Goal: Task Accomplishment & Management: Manage account settings

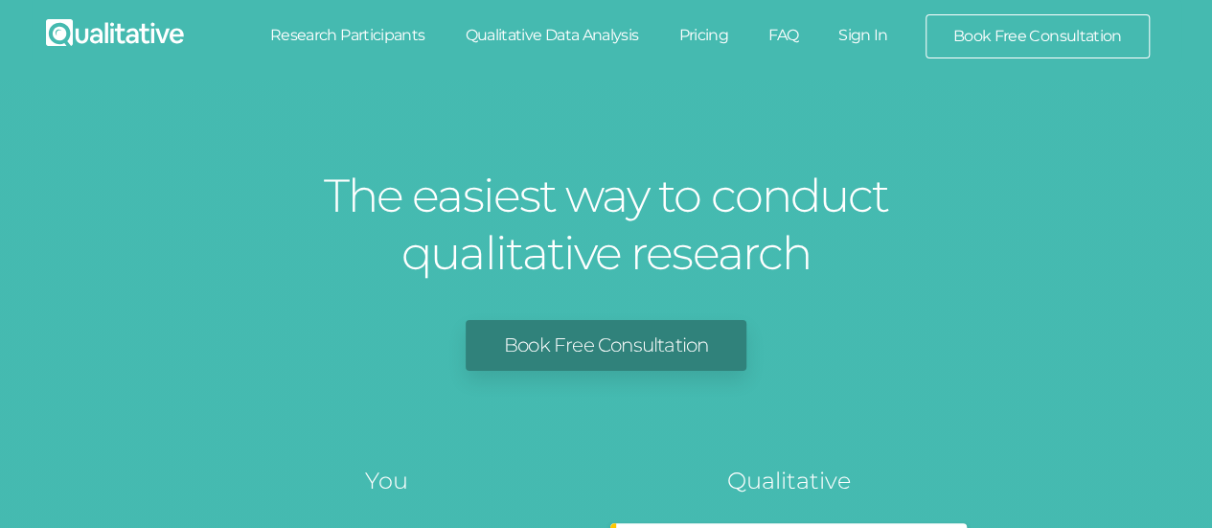
click at [868, 35] on link "Sign In" at bounding box center [863, 35] width 90 height 42
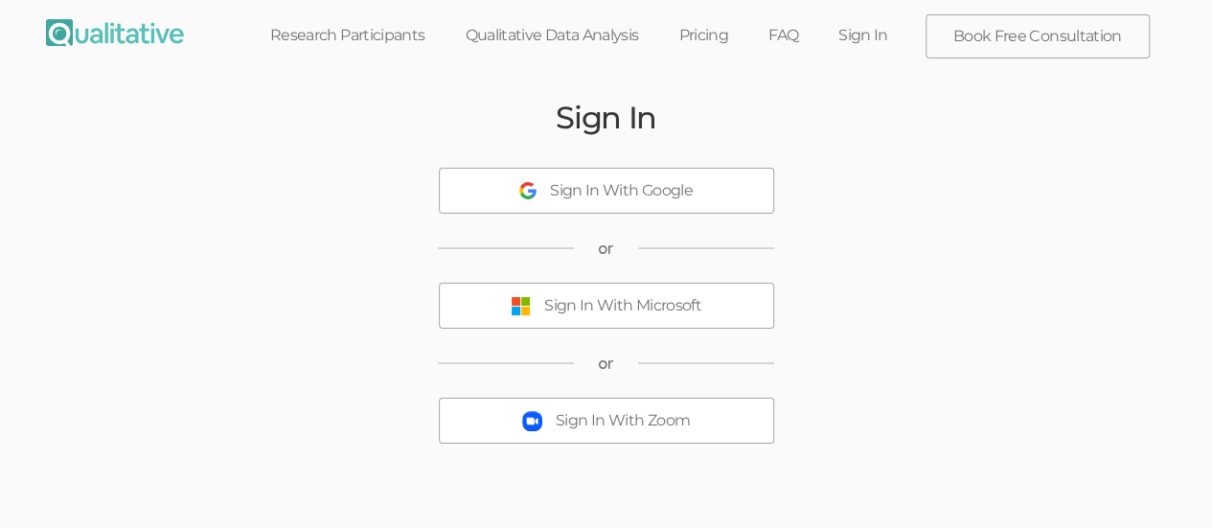
click at [607, 317] on button "Sign In With Microsoft" at bounding box center [606, 306] width 335 height 46
click at [244, 386] on div "Sign In Sign In With Google or Sign In With Microsoft or Sign In With Zoom" at bounding box center [607, 288] width 1150 height 415
click at [863, 40] on link "Sign In" at bounding box center [863, 35] width 90 height 42
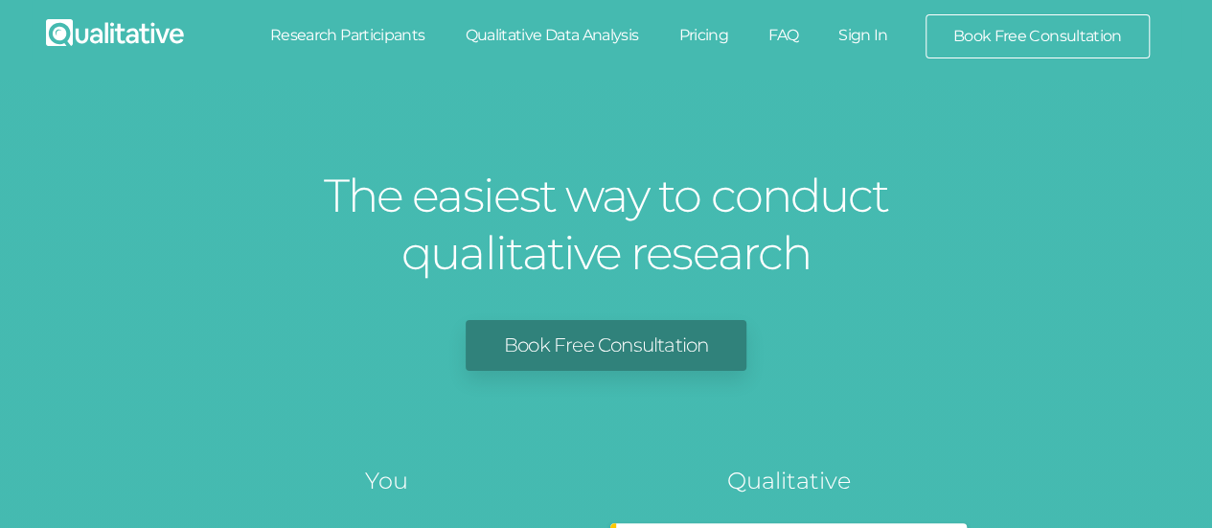
drag, startPoint x: 0, startPoint y: 0, endPoint x: 859, endPoint y: 45, distance: 859.9
click at [859, 45] on link "Sign In" at bounding box center [863, 35] width 90 height 42
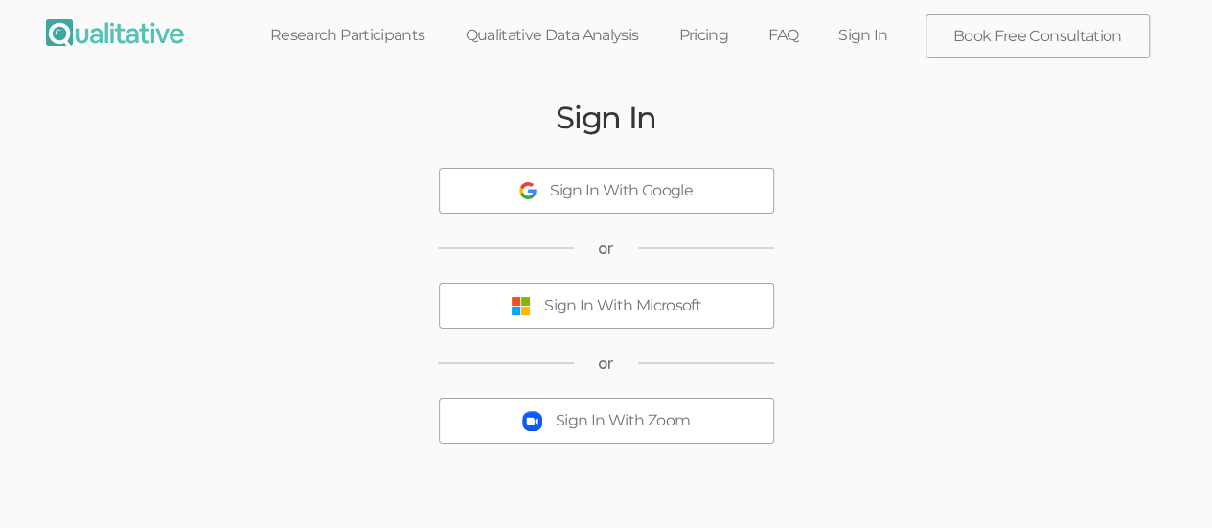
click at [615, 310] on div "Sign In With Microsoft" at bounding box center [622, 306] width 157 height 22
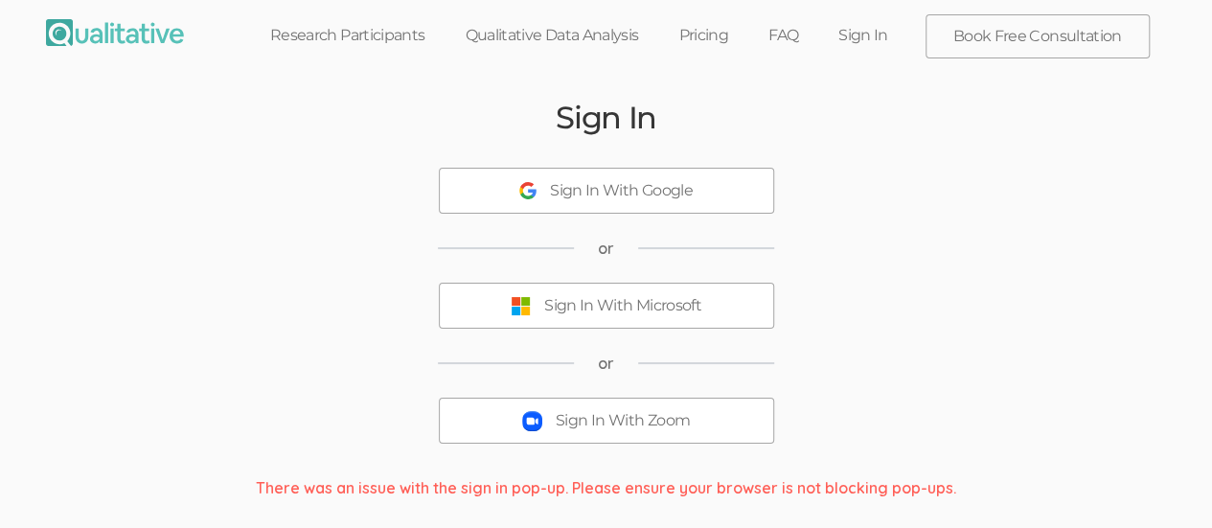
click at [564, 305] on div "Sign In With Microsoft" at bounding box center [622, 306] width 157 height 22
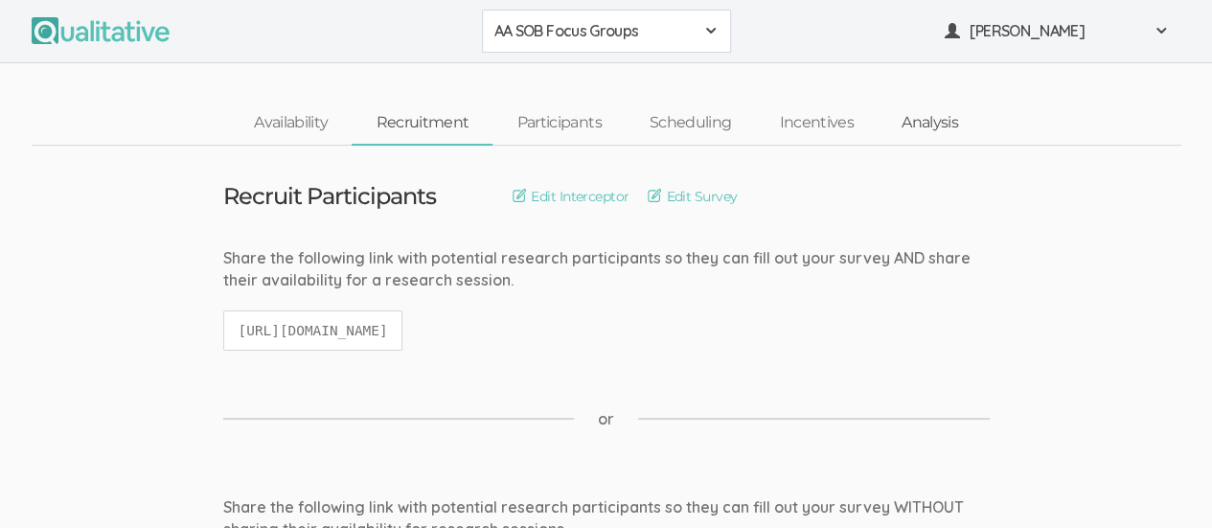
click at [929, 126] on link "Analysis" at bounding box center [930, 123] width 104 height 41
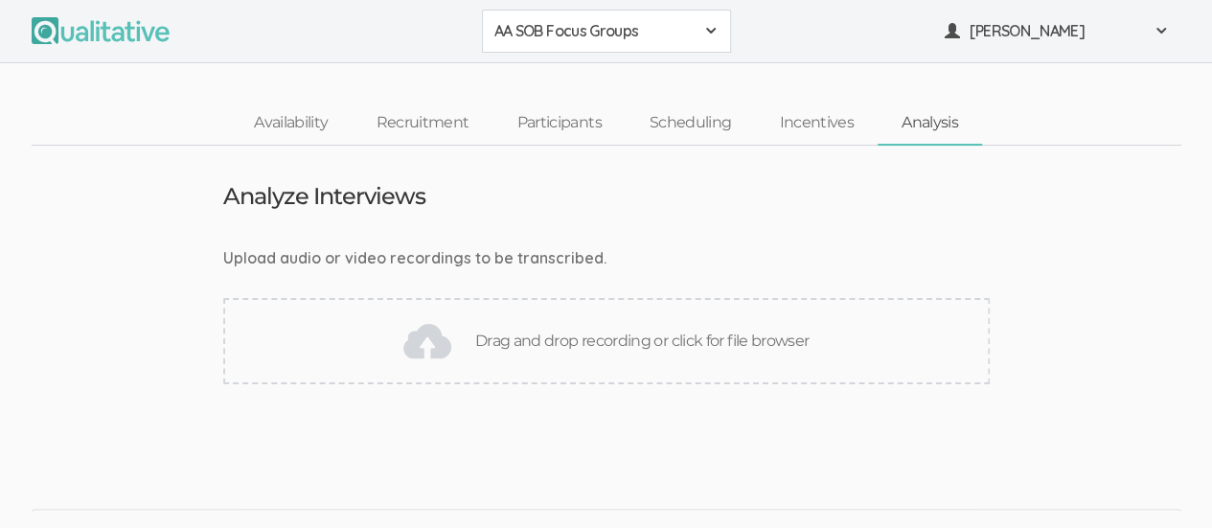
click at [1135, 261] on ui-view "Upload audio or video recordings to be transcribed. Drag and drop recording or …" at bounding box center [606, 315] width 1212 height 137
click at [595, 341] on div "Drag and drop recording or click for file browser" at bounding box center [606, 341] width 767 height 86
click at [1042, 417] on ui-view "Qualitative FAQ Support Book Free Consultation Pricing" at bounding box center [606, 485] width 1212 height 145
click at [1146, 239] on ui-view "Analyze Interviews Upload audio or video recordings to be transcribed. Drag and…" at bounding box center [606, 279] width 1212 height 267
click at [765, 468] on ui-view "Qualitative FAQ Support Book Free Consultation Pricing" at bounding box center [606, 485] width 1212 height 145
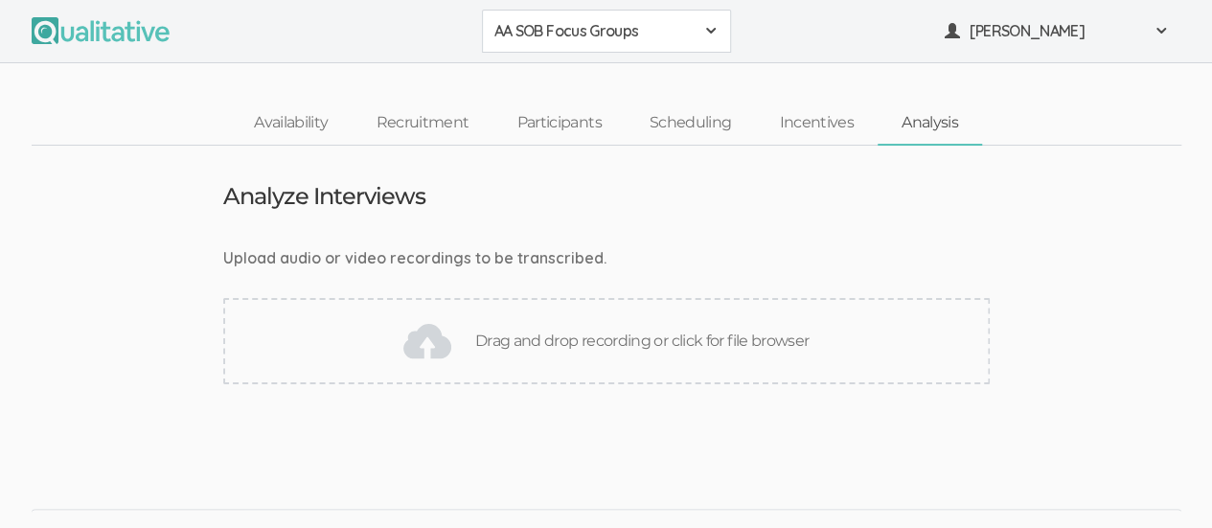
click at [788, 448] on ui-view "Qualitative FAQ Support Book Free Consultation Pricing" at bounding box center [606, 485] width 1212 height 145
drag, startPoint x: 546, startPoint y: 468, endPoint x: 401, endPoint y: 469, distance: 145.7
click at [401, 469] on ui-view "Qualitative FAQ Support Book Free Consultation Pricing" at bounding box center [606, 485] width 1212 height 145
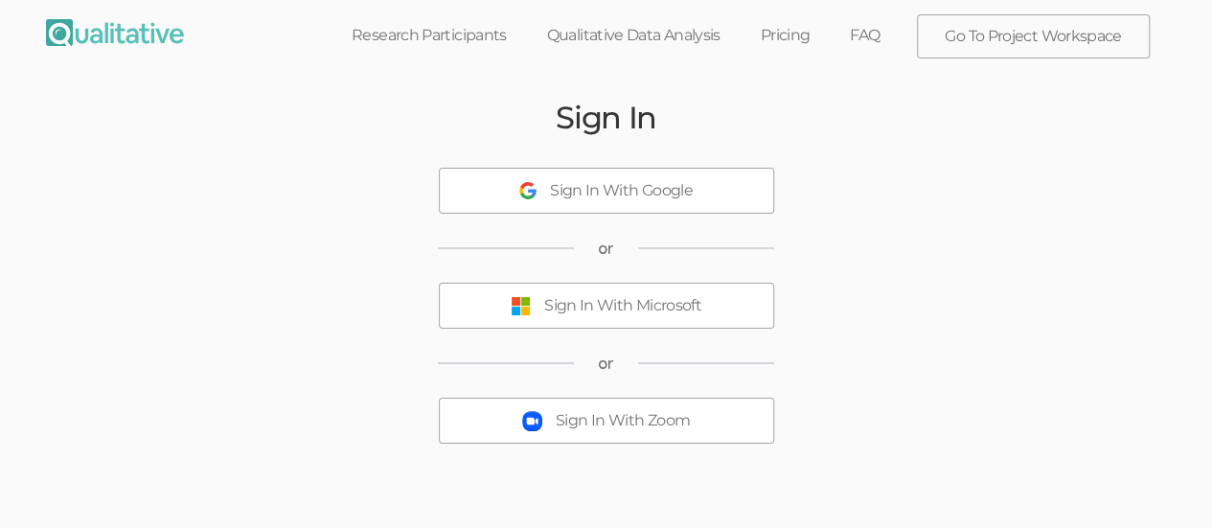
click at [680, 309] on div "Sign In With Microsoft" at bounding box center [622, 306] width 157 height 22
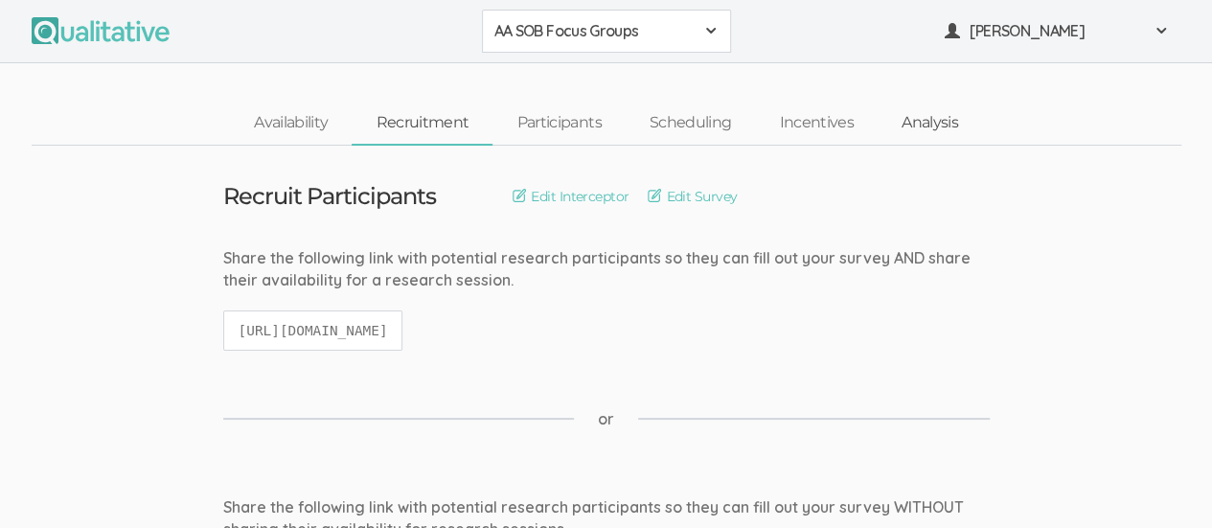
click at [933, 127] on link "Analysis" at bounding box center [930, 123] width 104 height 41
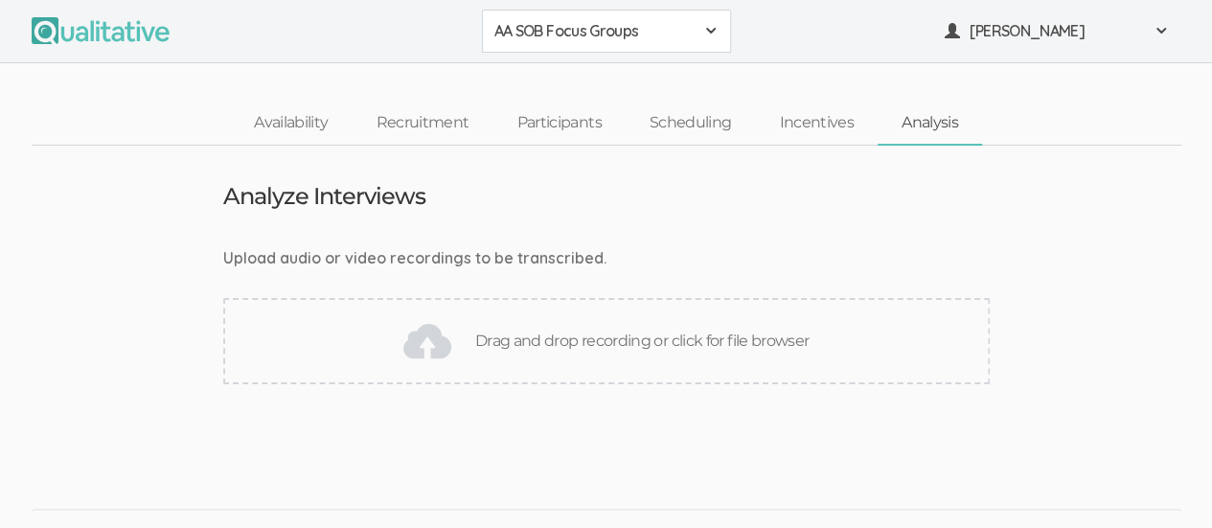
click at [603, 343] on div "Drag and drop recording or click for file browser" at bounding box center [606, 341] width 767 height 86
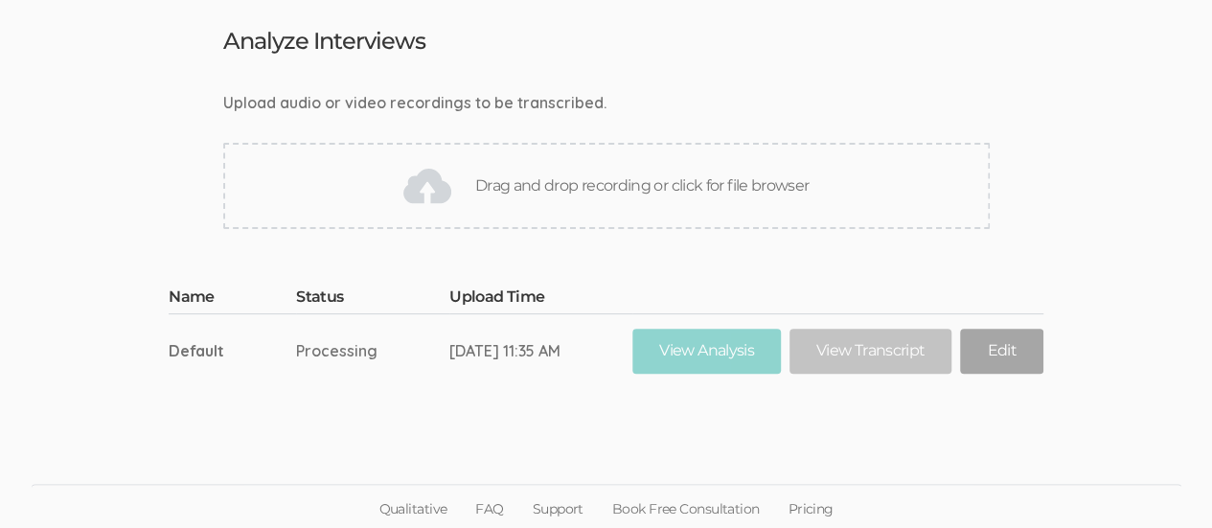
scroll to position [157, 0]
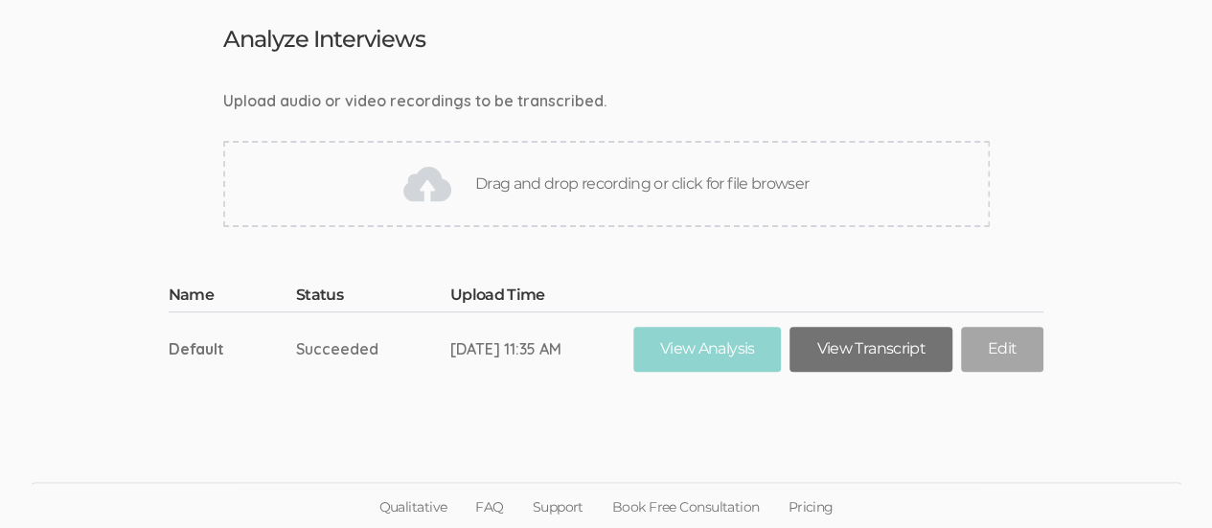
click at [884, 340] on link "View Transcript" at bounding box center [871, 349] width 162 height 45
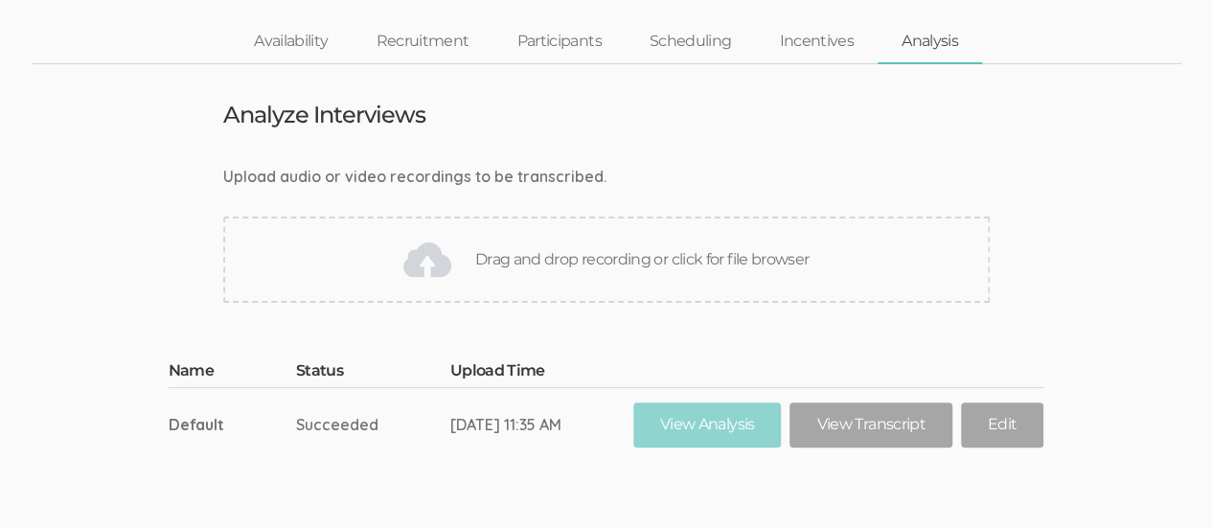
scroll to position [84, 0]
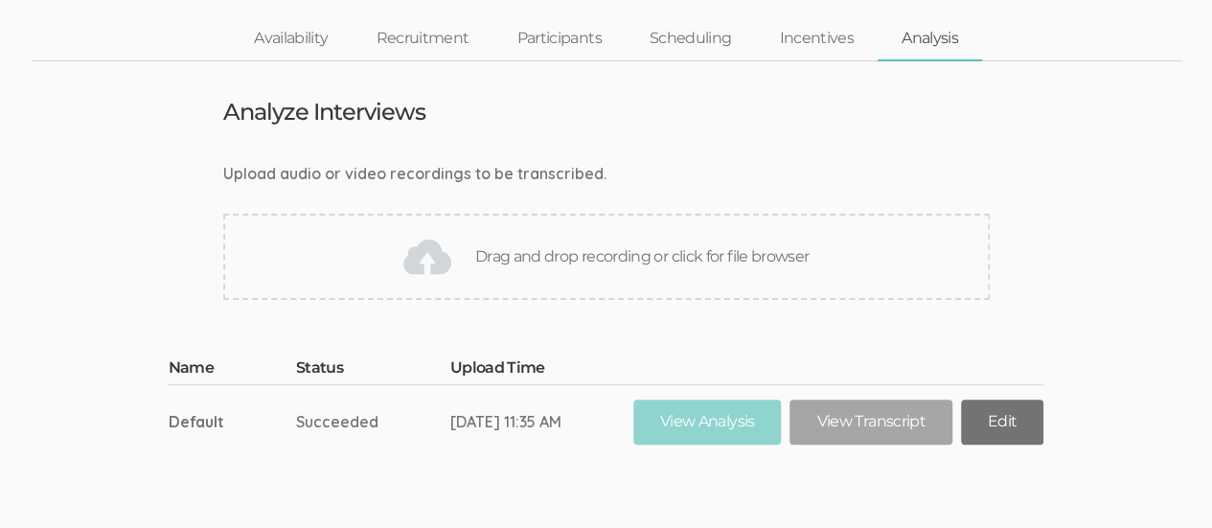
click at [1010, 427] on link "Edit" at bounding box center [1002, 422] width 82 height 45
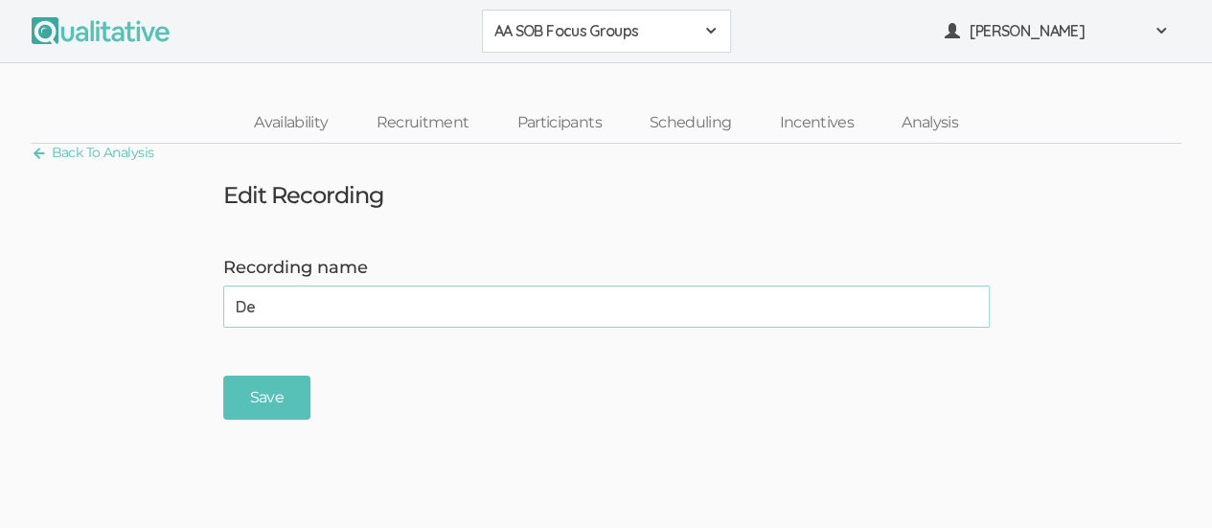
type input "D"
type input "Focus Group 1"
click at [264, 400] on input "Save" at bounding box center [266, 398] width 87 height 45
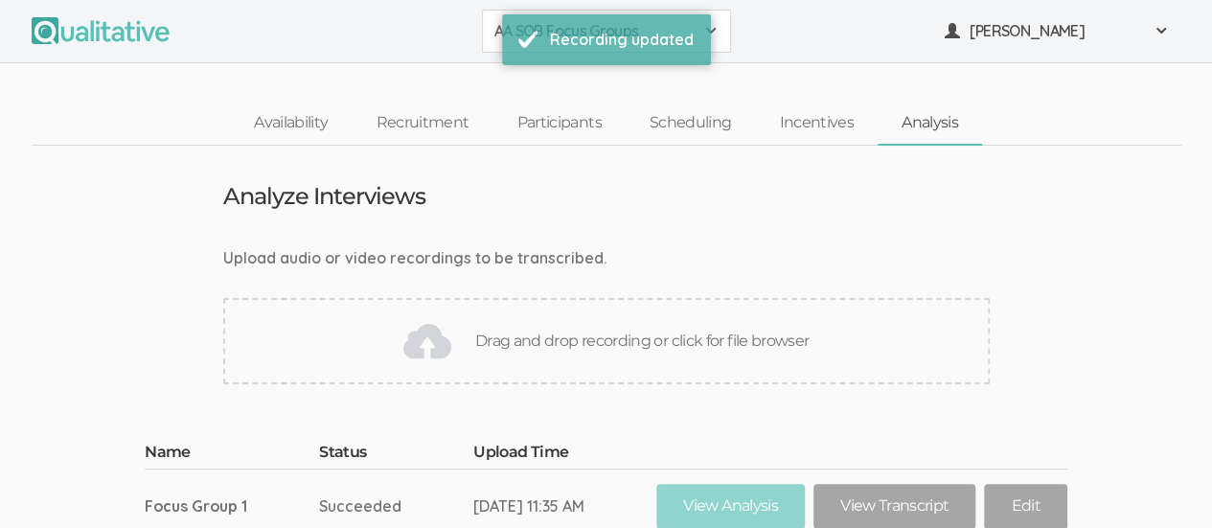
click at [575, 342] on div "Drag and drop recording or click for file browser" at bounding box center [606, 341] width 767 height 86
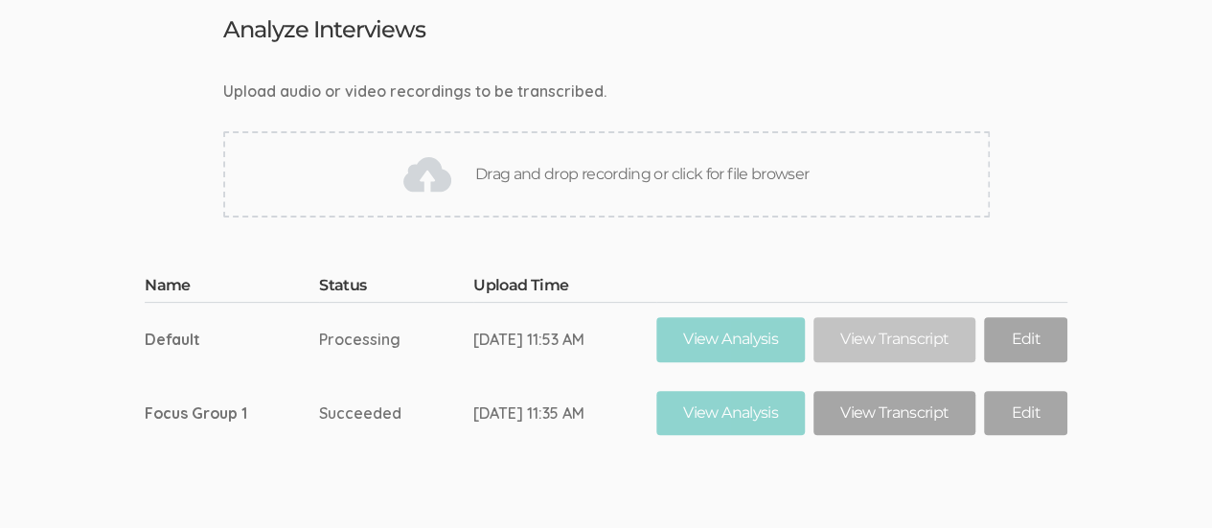
scroll to position [171, 0]
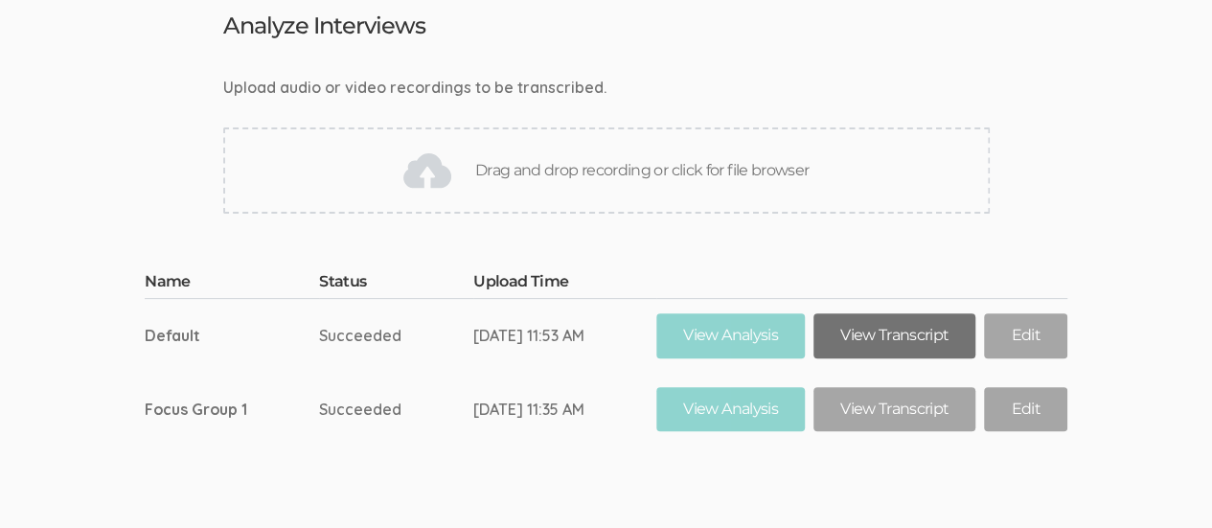
click at [916, 328] on link "View Transcript" at bounding box center [895, 335] width 162 height 45
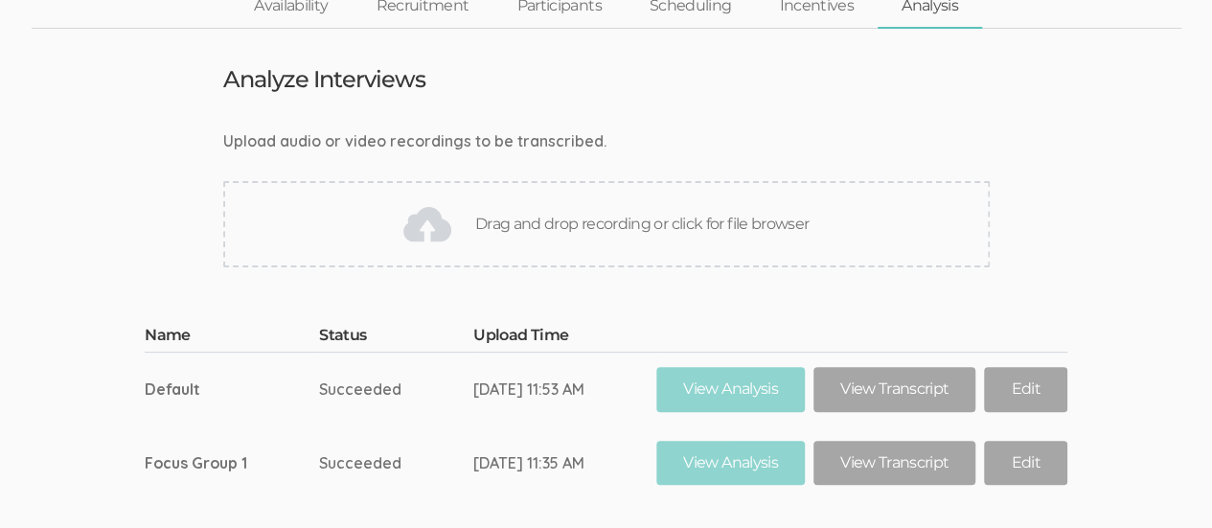
scroll to position [176, 0]
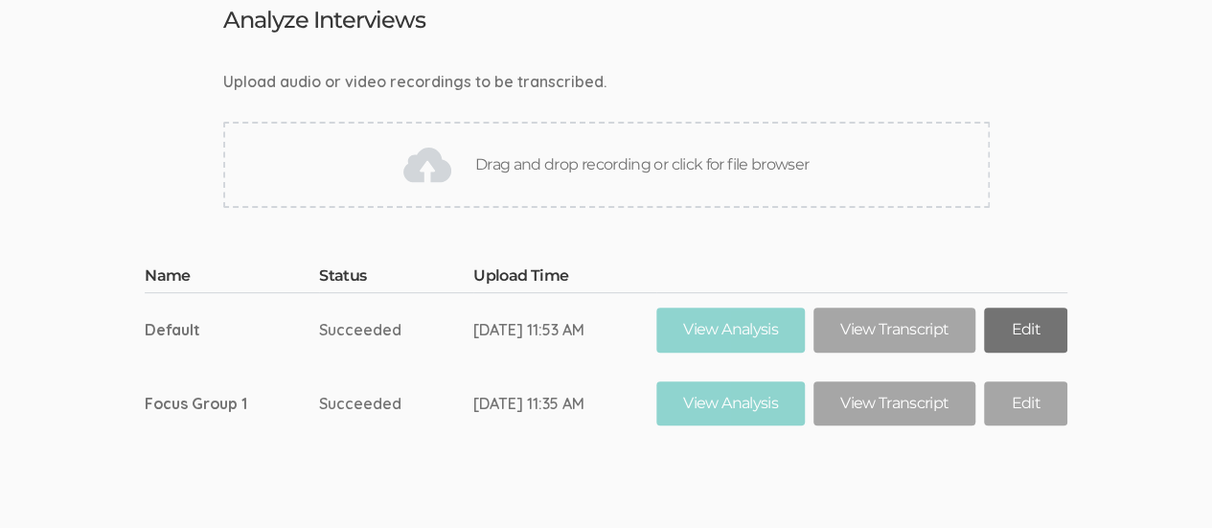
click at [1030, 328] on link "Edit" at bounding box center [1025, 330] width 82 height 45
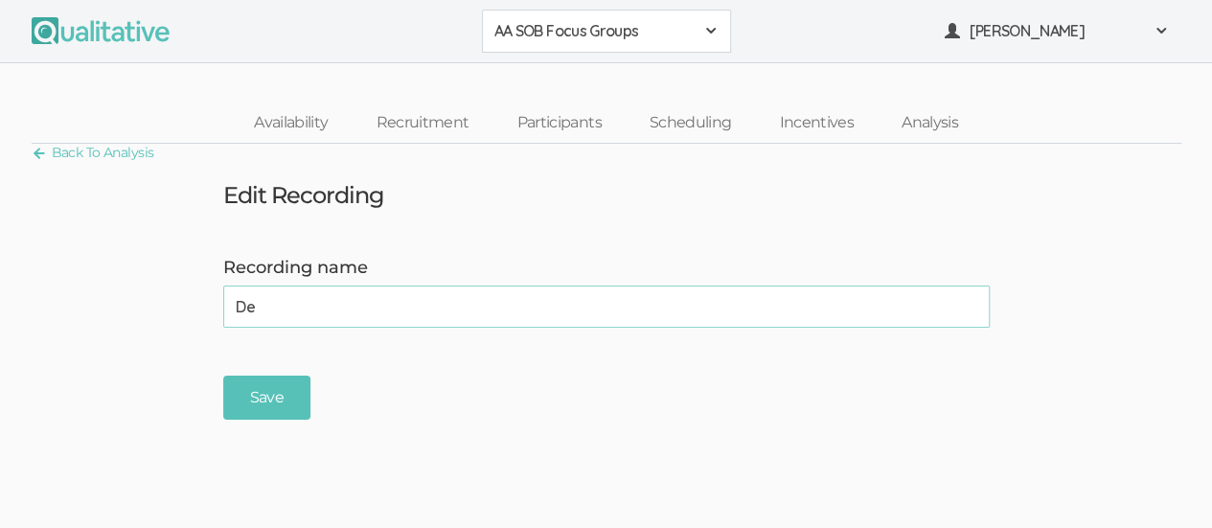
type input "D"
type input "Focus Group 2"
click at [284, 398] on input "Save" at bounding box center [266, 398] width 87 height 45
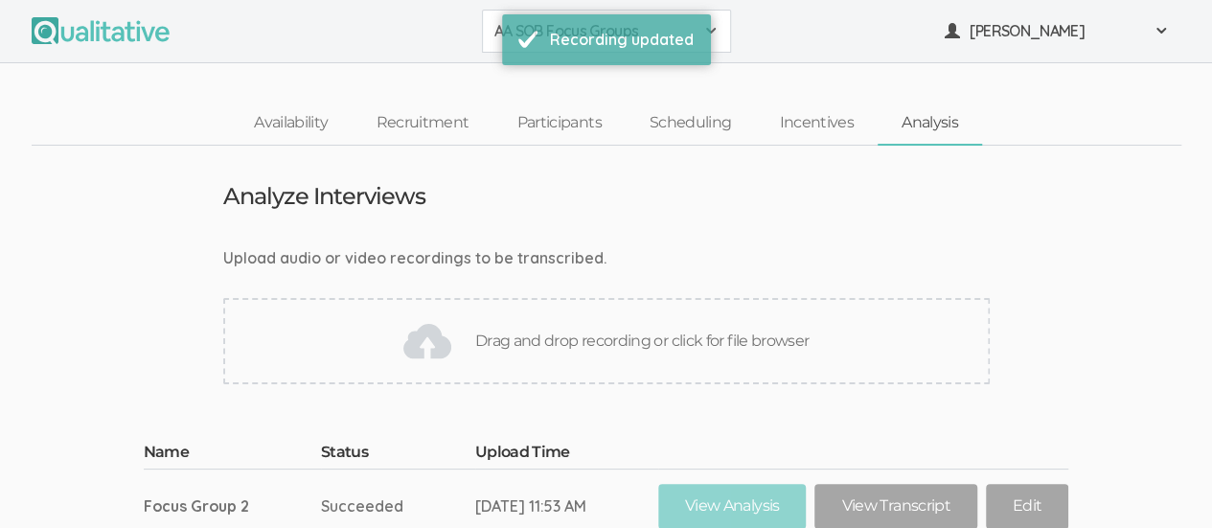
click at [556, 339] on div "Drag and drop recording or click for file browser" at bounding box center [606, 341] width 767 height 86
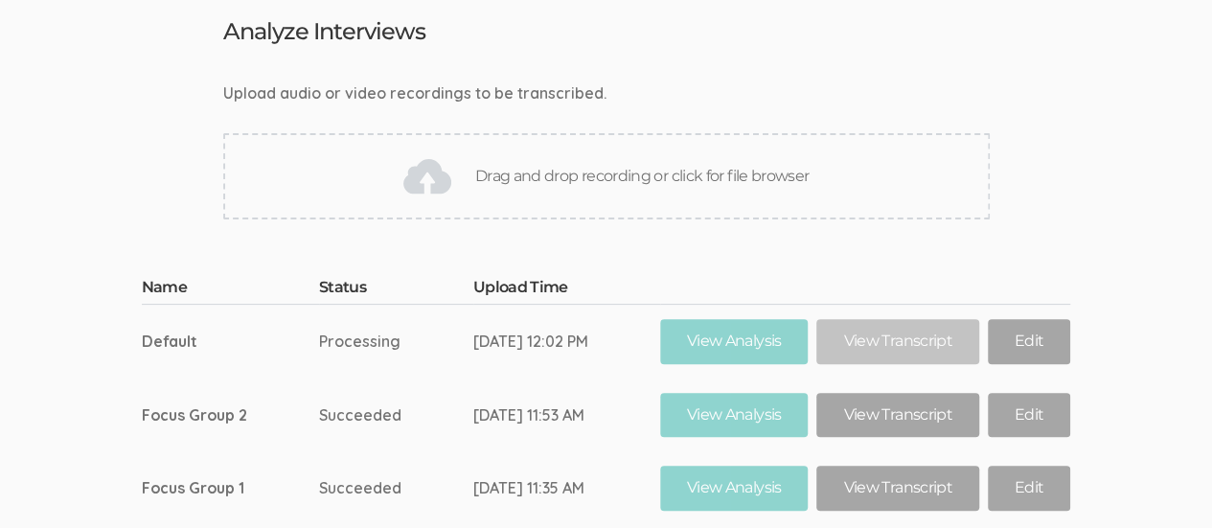
scroll to position [167, 0]
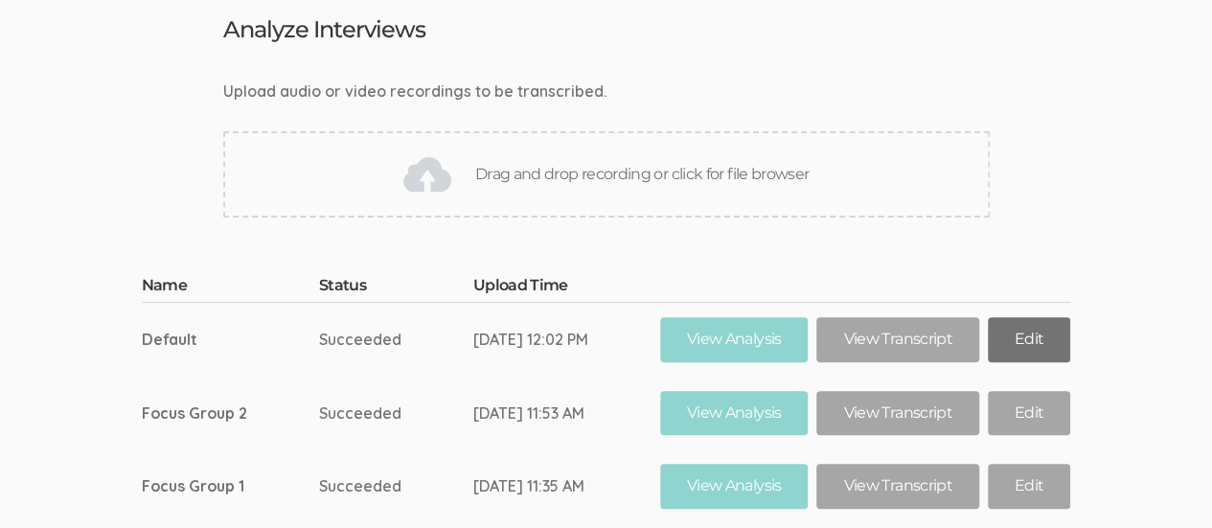
click at [1032, 343] on link "Edit" at bounding box center [1029, 339] width 82 height 45
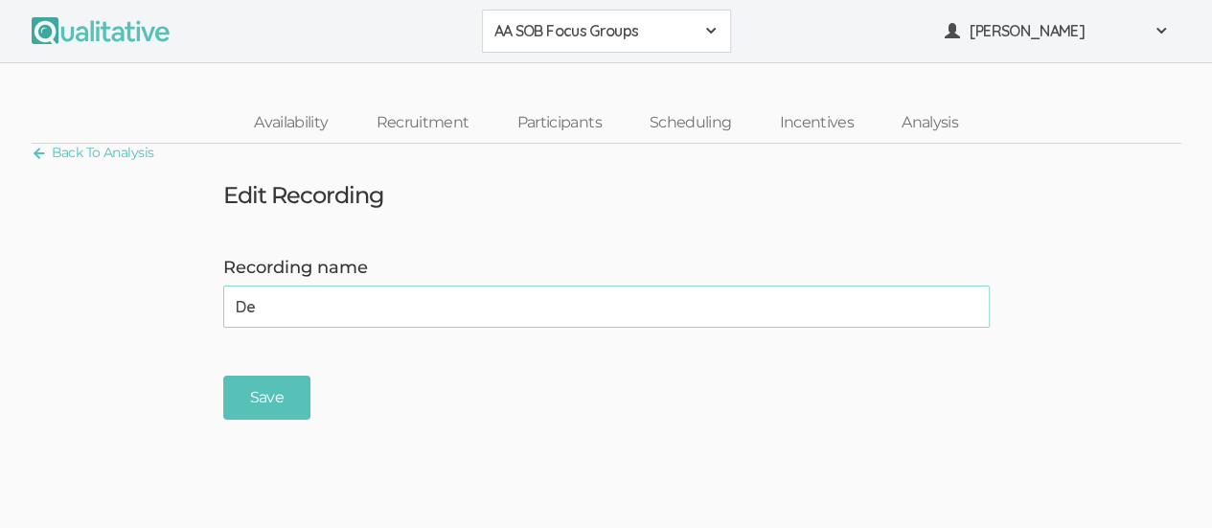
type input "D"
type input "Focus Group 3"
click at [289, 394] on input "Save" at bounding box center [266, 398] width 87 height 45
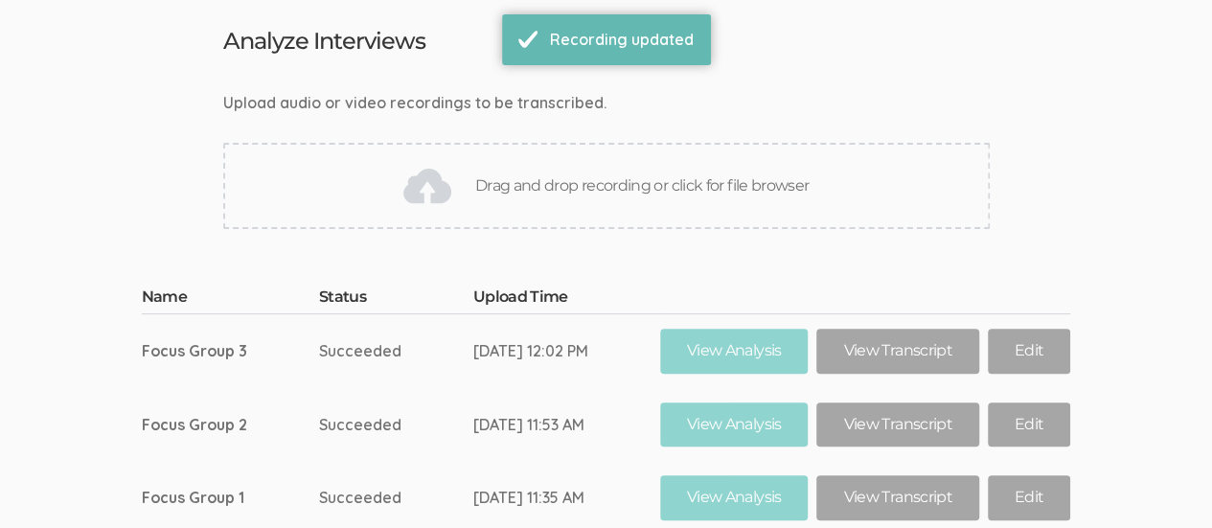
scroll to position [180, 0]
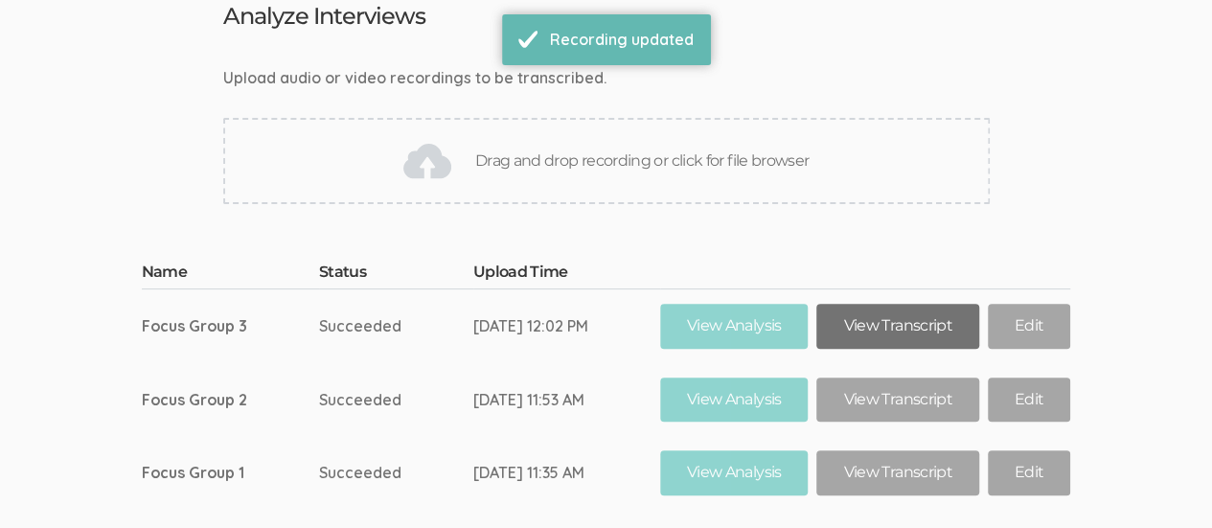
click at [906, 314] on link "View Transcript" at bounding box center [898, 326] width 162 height 45
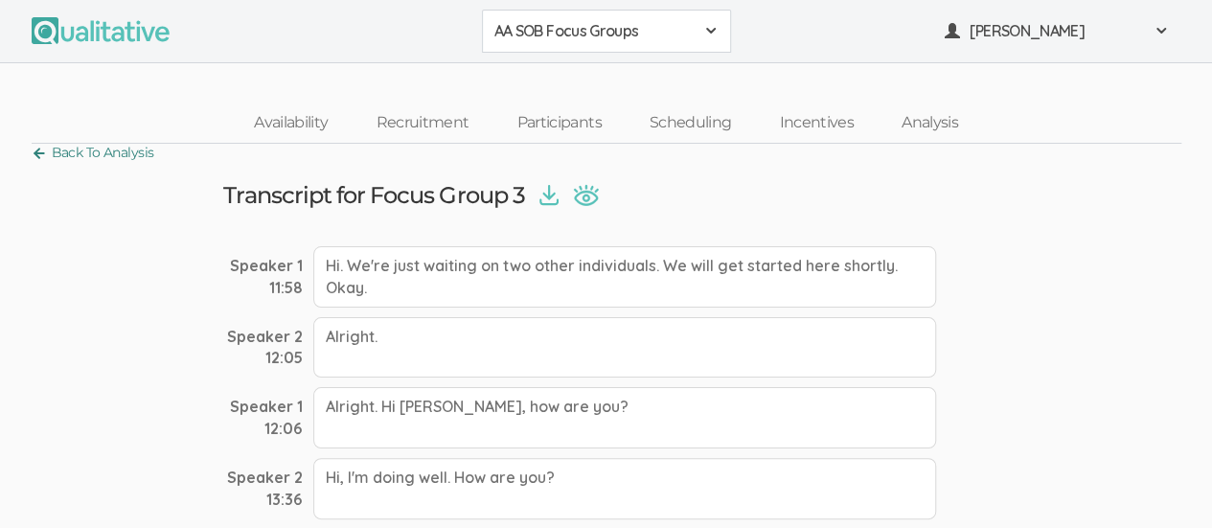
click at [37, 150] on link "Back To Analysis" at bounding box center [93, 153] width 123 height 26
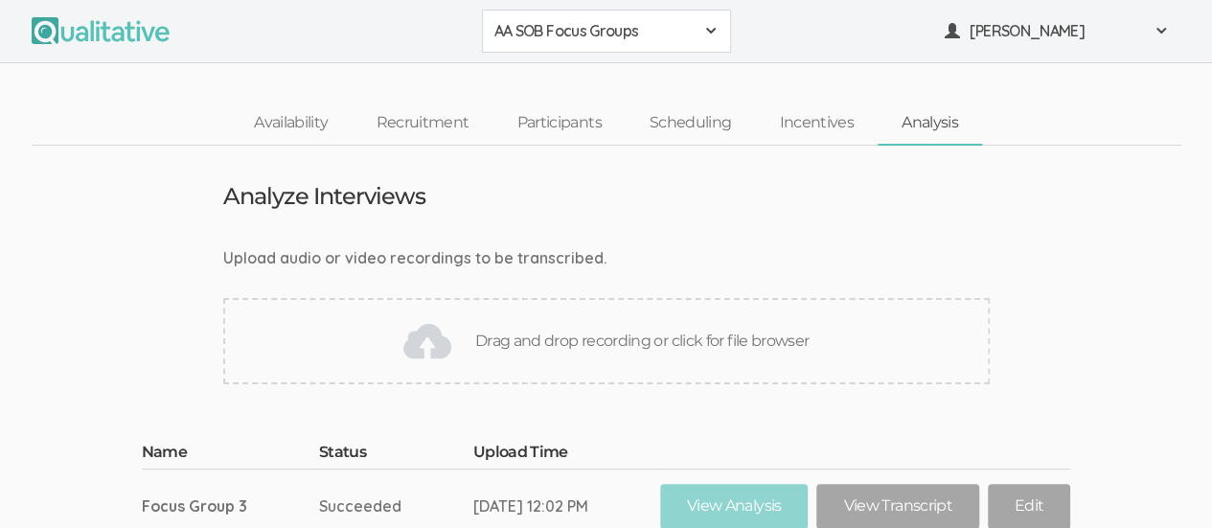
click at [710, 35] on span at bounding box center [710, 30] width 15 height 15
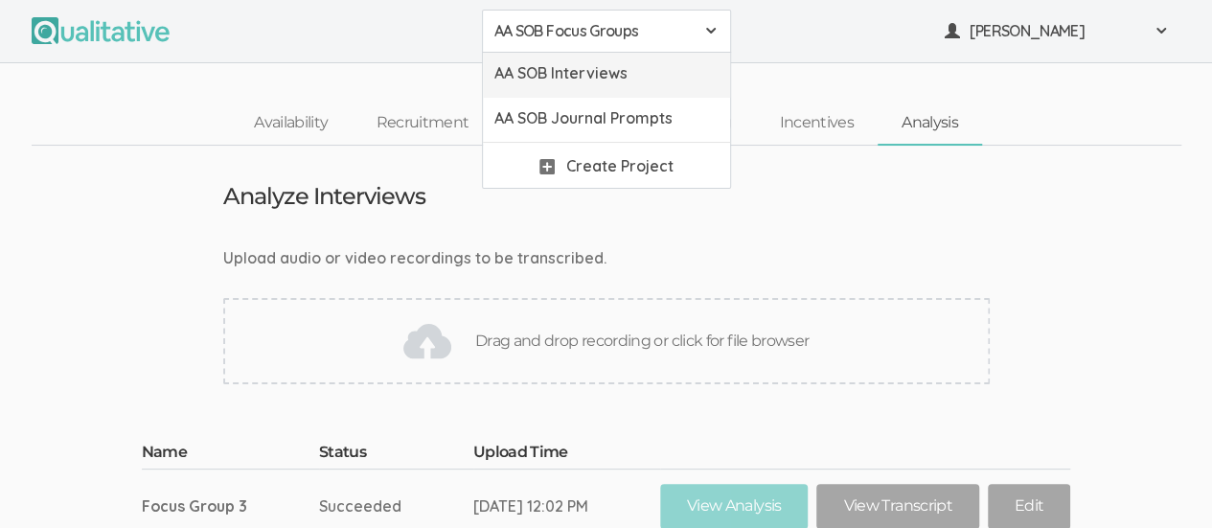
click at [660, 75] on span "AA SOB Interviews" at bounding box center [607, 73] width 224 height 22
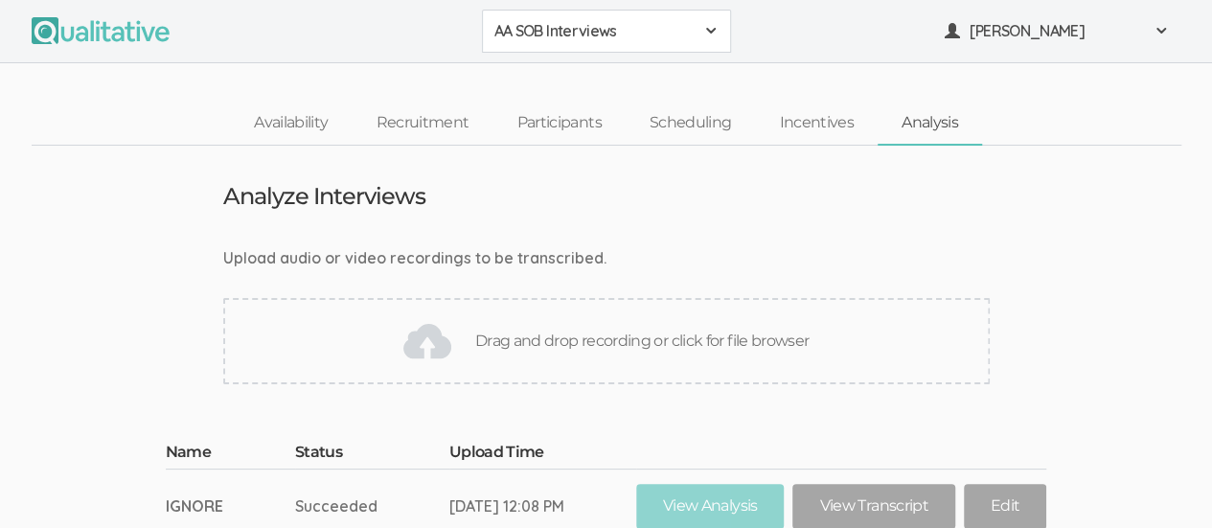
click at [496, 337] on div "Drag and drop recording or click for file browser" at bounding box center [606, 341] width 767 height 86
click at [1015, 505] on link "Edit" at bounding box center [1005, 506] width 82 height 45
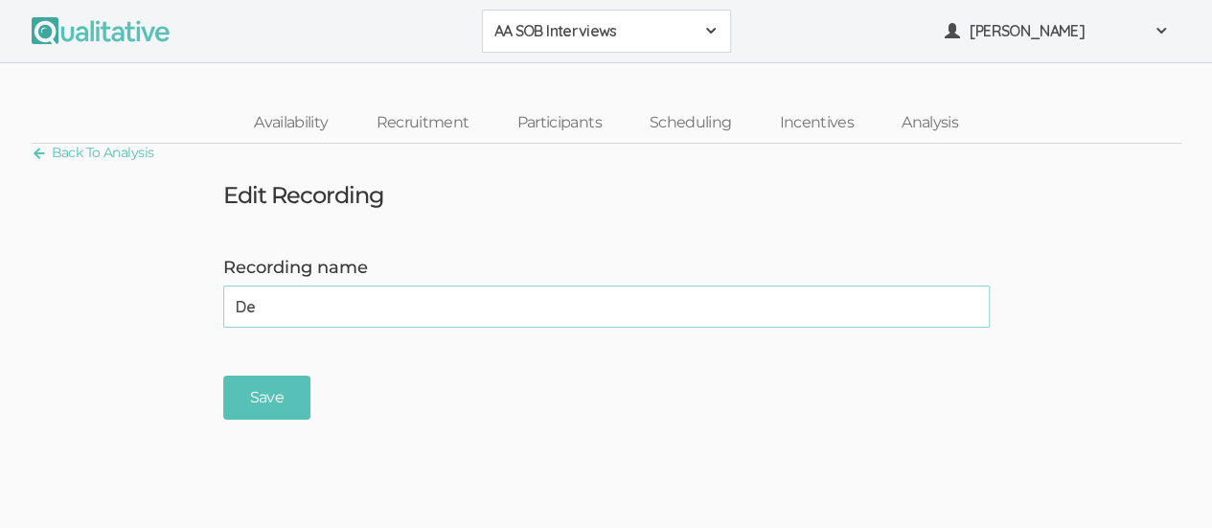
type input "D"
type input "Aniyah"
click at [280, 396] on input "Save" at bounding box center [266, 398] width 87 height 45
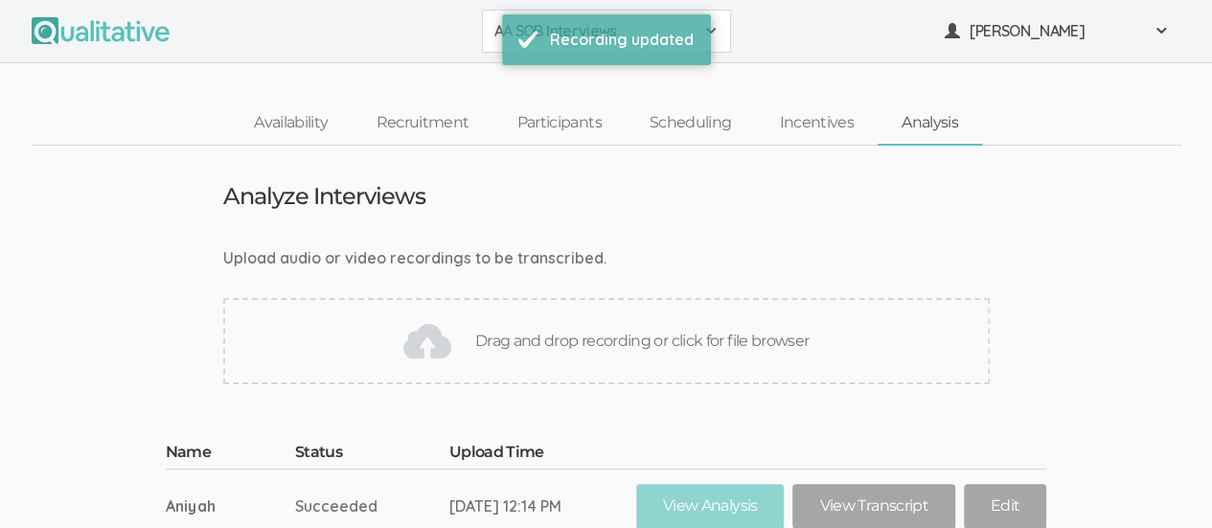
click at [607, 335] on div "Drag and drop recording or click for file browser" at bounding box center [606, 341] width 767 height 86
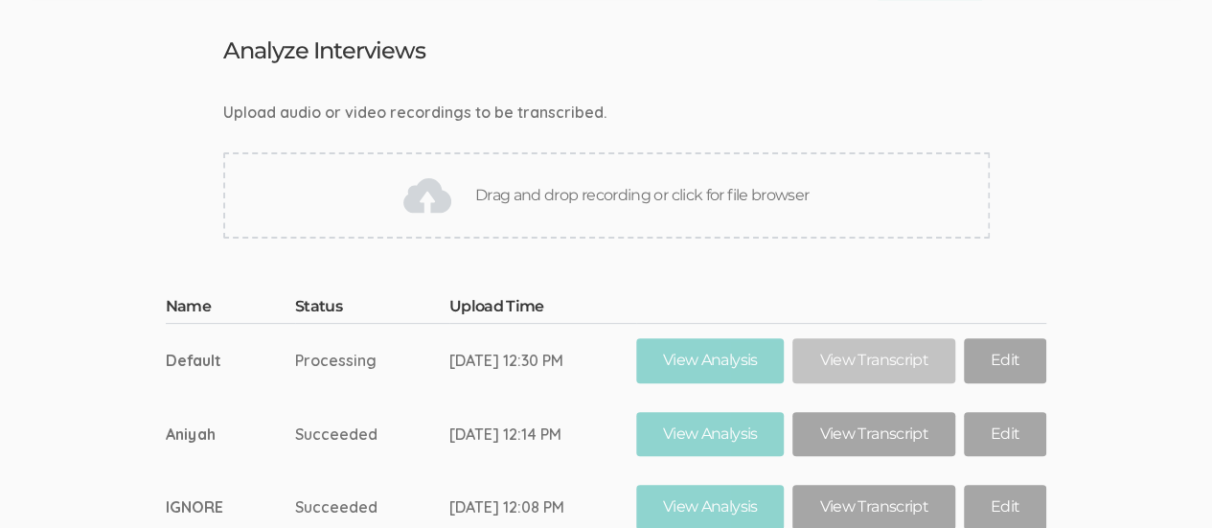
scroll to position [148, 0]
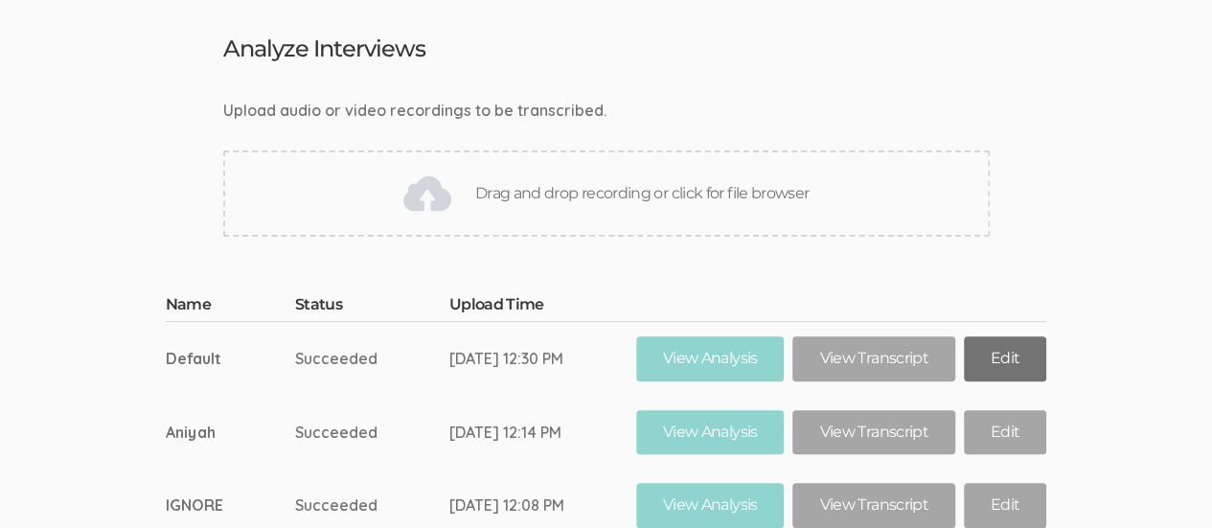
click at [1016, 360] on link "Edit" at bounding box center [1005, 358] width 82 height 45
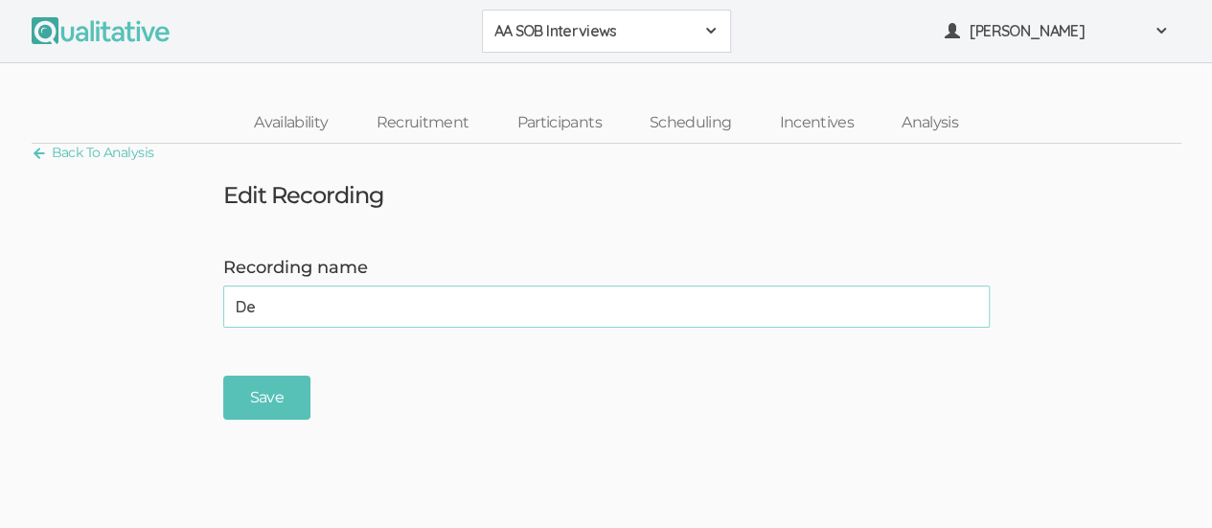
type input "D"
type input "Bryce"
click at [281, 384] on input "Save" at bounding box center [266, 398] width 87 height 45
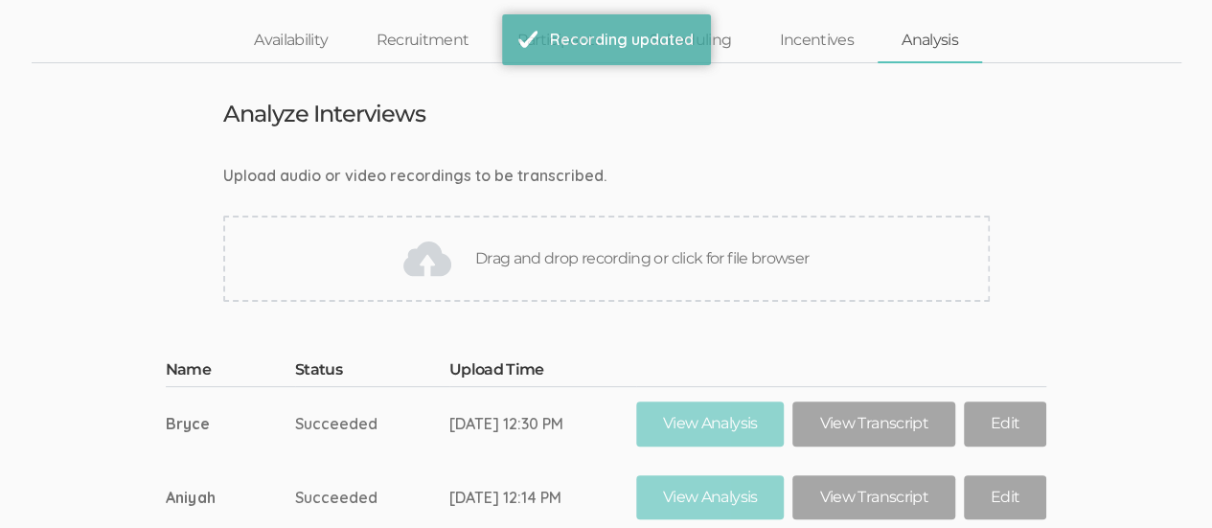
scroll to position [79, 0]
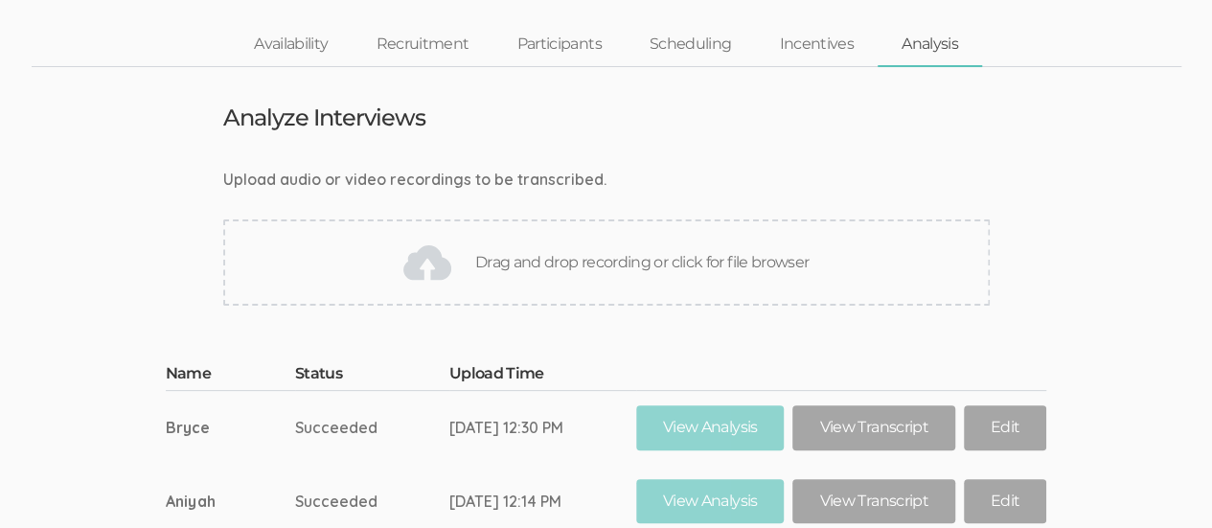
click at [558, 264] on div "Drag and drop recording or click for file browser" at bounding box center [606, 262] width 767 height 86
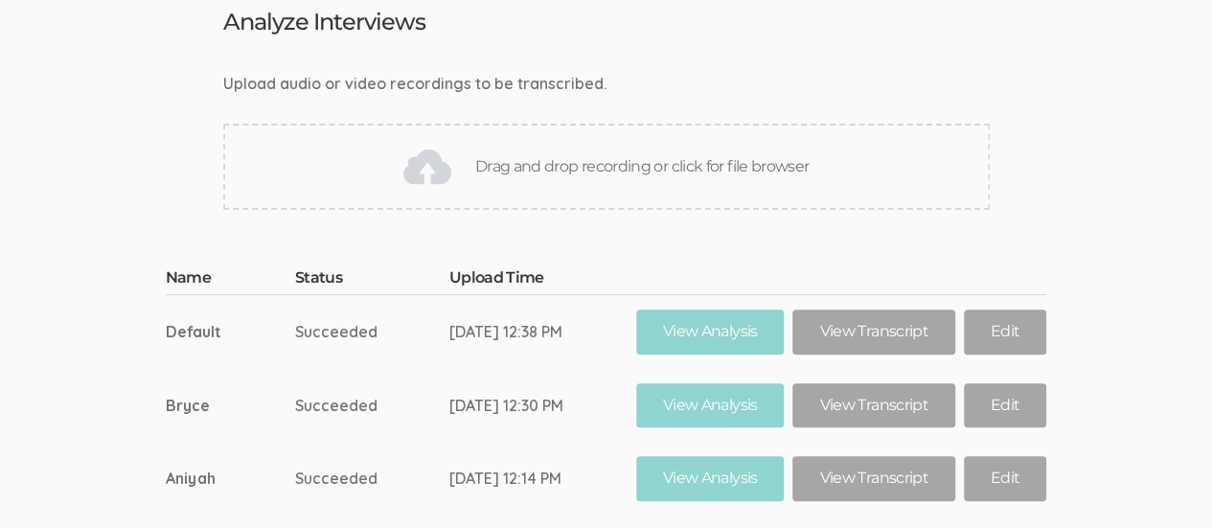
scroll to position [173, 0]
click at [1000, 326] on link "Edit" at bounding box center [1005, 333] width 82 height 45
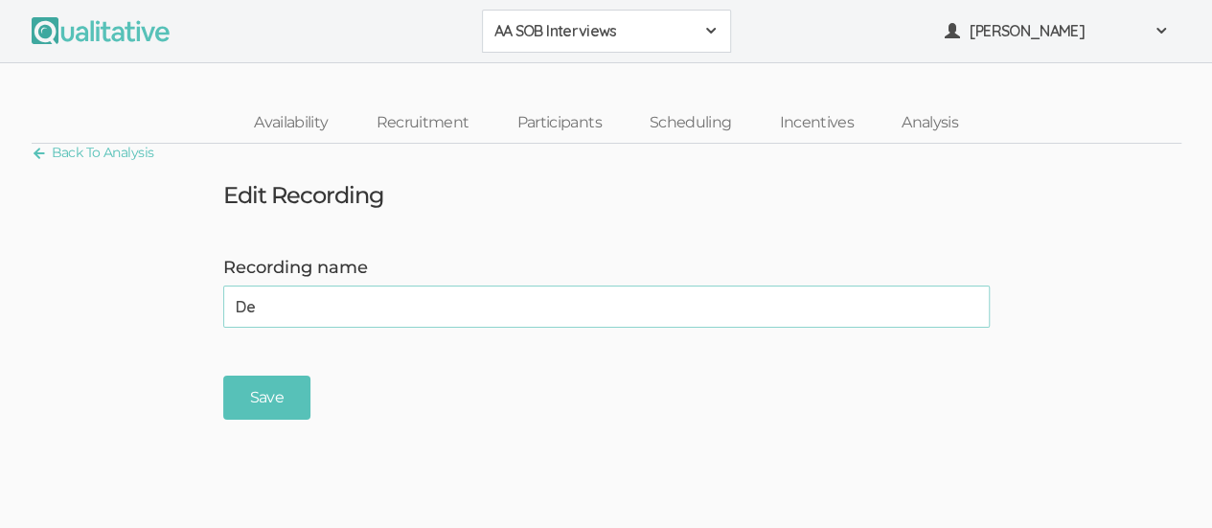
type input "D"
type input "Jamarion"
click at [284, 398] on input "Save" at bounding box center [266, 398] width 87 height 45
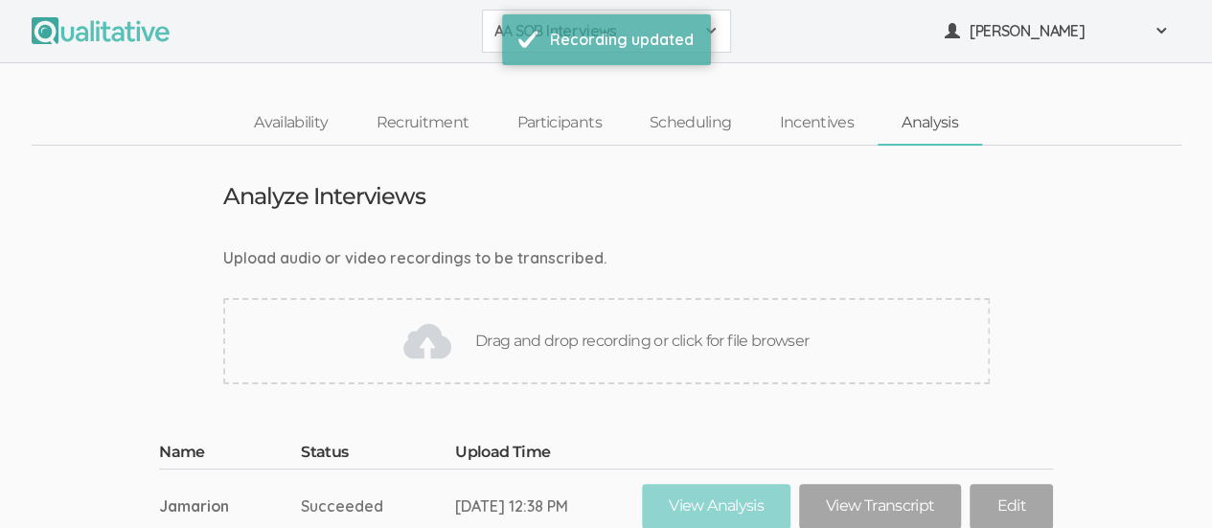
click at [535, 340] on div "Drag and drop recording or click for file browser" at bounding box center [606, 341] width 767 height 86
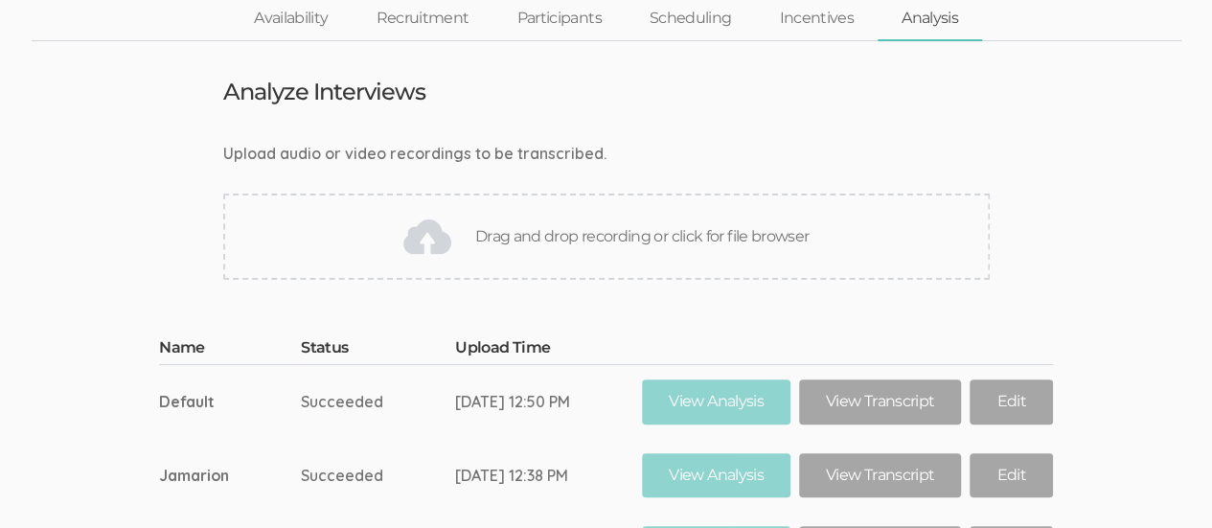
scroll to position [105, 0]
click at [1024, 399] on link "Edit" at bounding box center [1011, 401] width 82 height 45
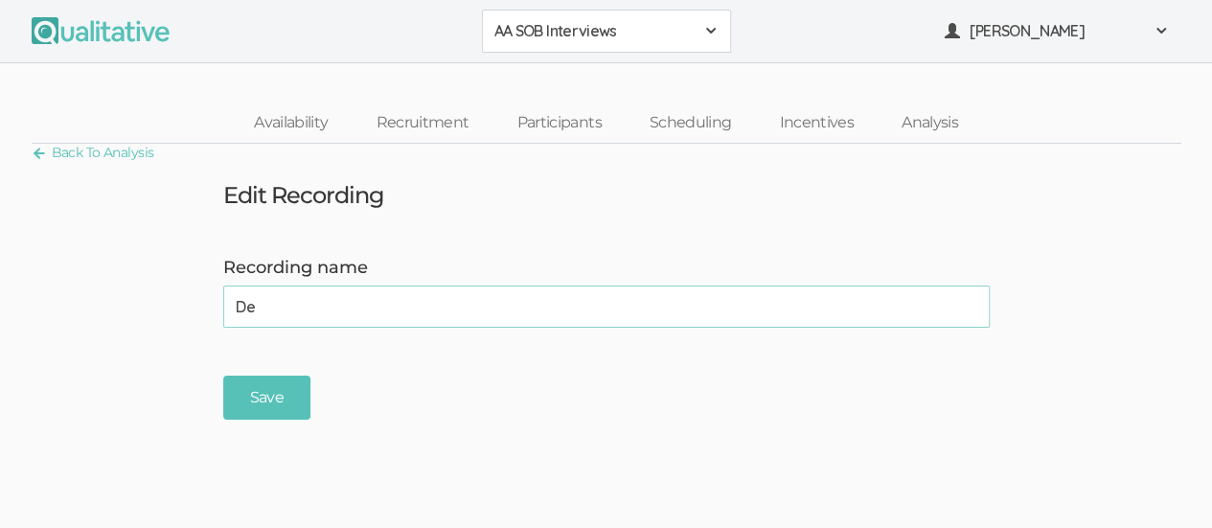
type input "D"
type input "Megan"
click at [288, 396] on input "Save" at bounding box center [266, 398] width 87 height 45
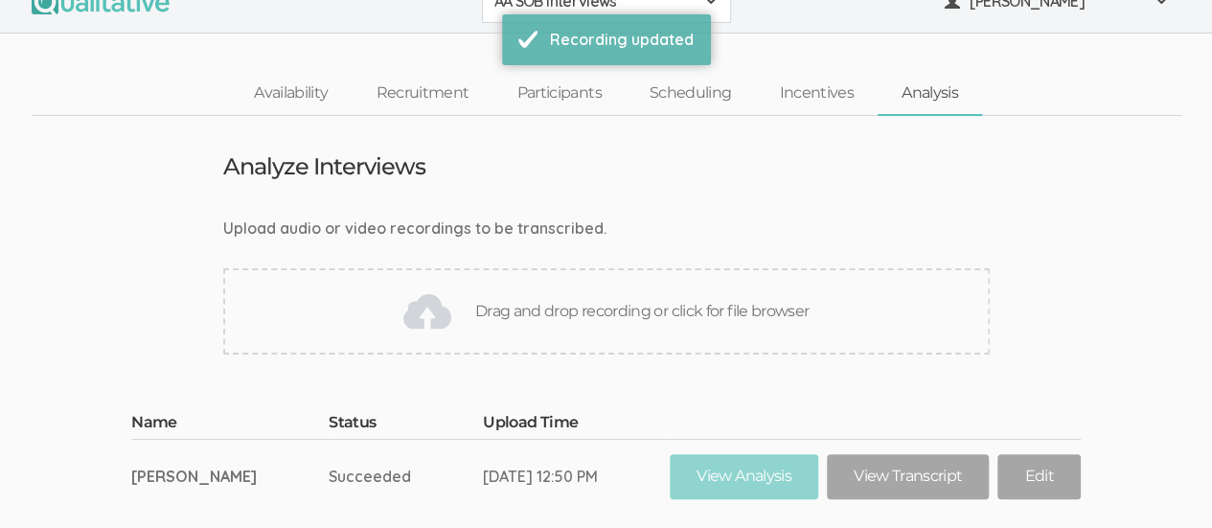
scroll to position [75, 0]
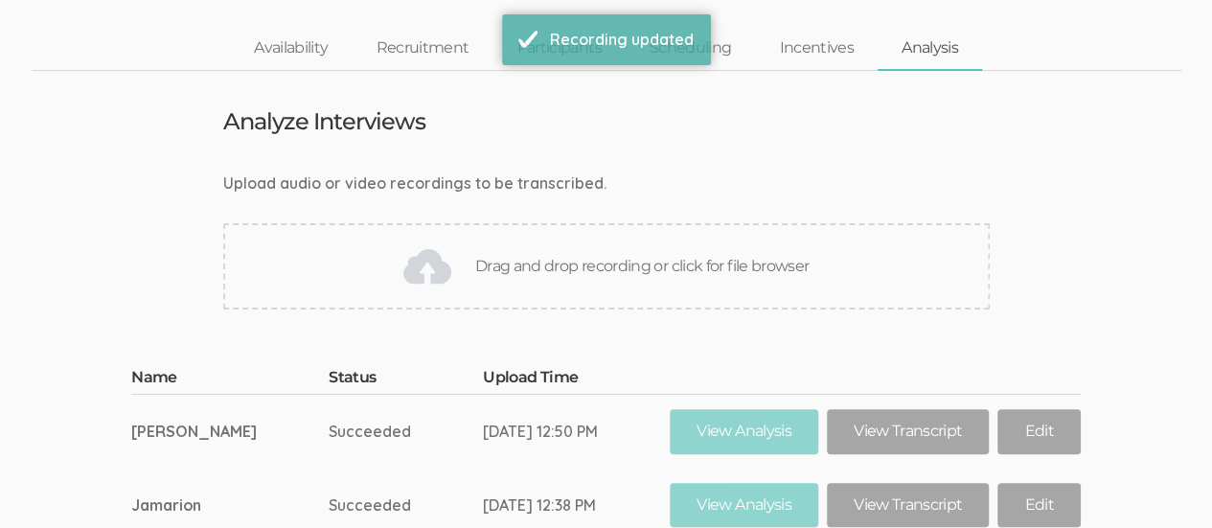
click at [619, 251] on div "Drag and drop recording or click for file browser" at bounding box center [606, 266] width 767 height 86
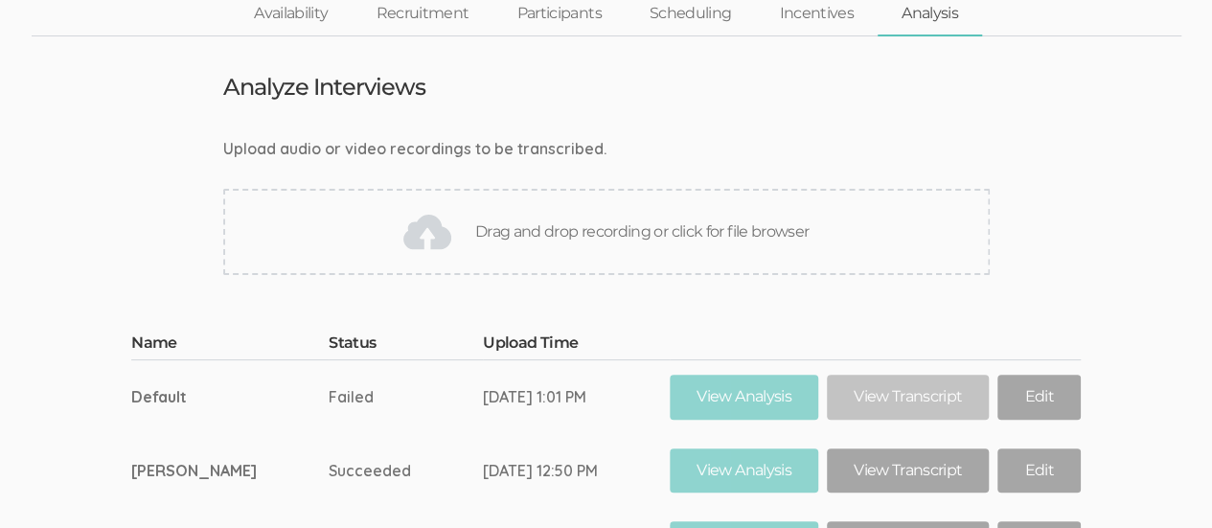
scroll to position [167, 0]
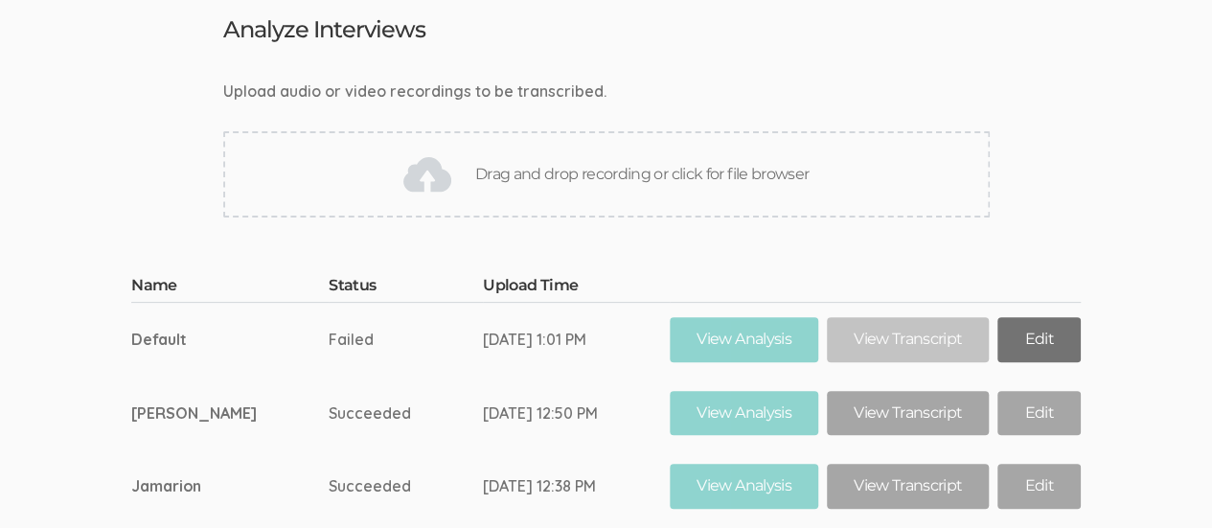
click at [1020, 336] on link "Edit" at bounding box center [1039, 339] width 82 height 45
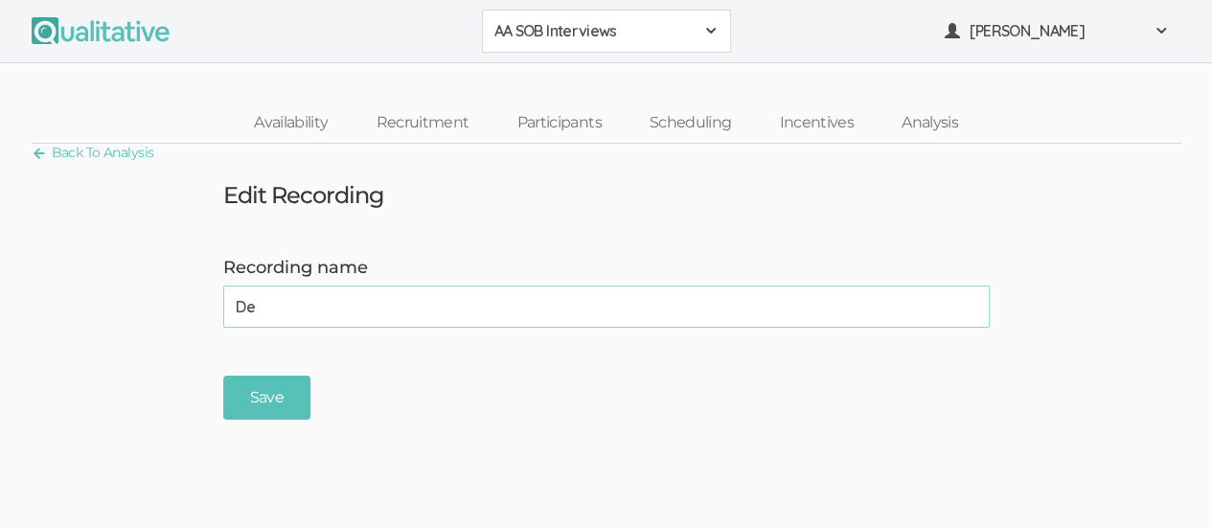
type input "D"
type input "IGNORE"
click at [279, 395] on input "Save" at bounding box center [266, 398] width 87 height 45
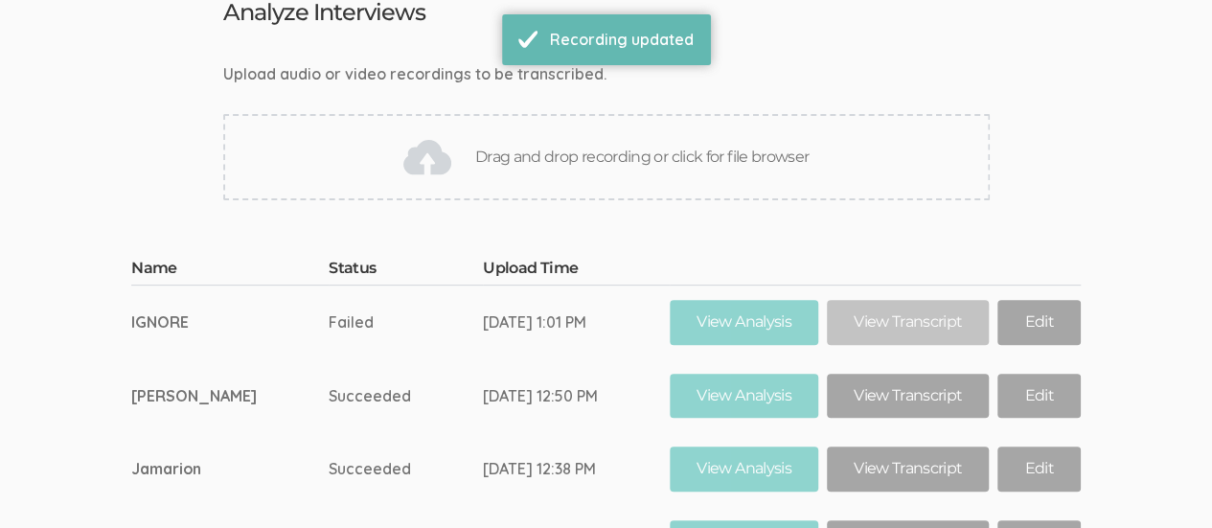
scroll to position [186, 0]
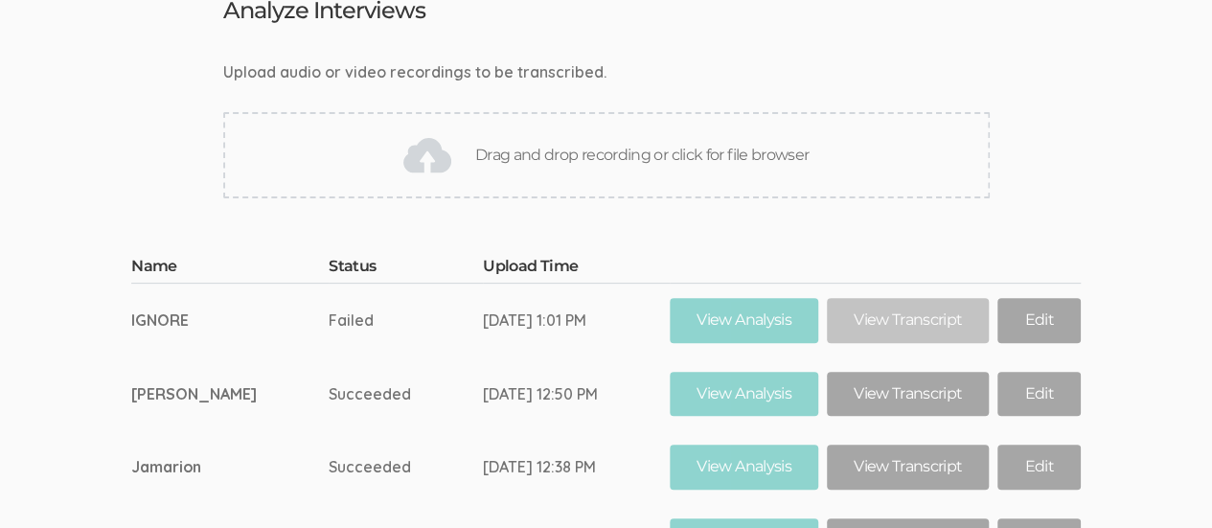
click at [556, 152] on div "Drag and drop recording or click for file browser" at bounding box center [606, 155] width 767 height 86
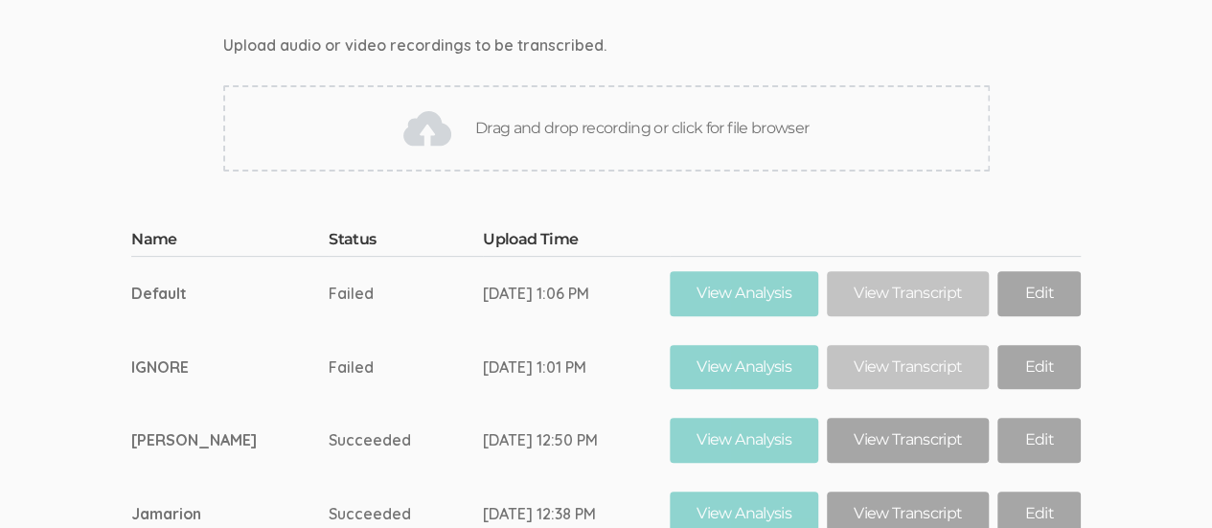
scroll to position [184, 0]
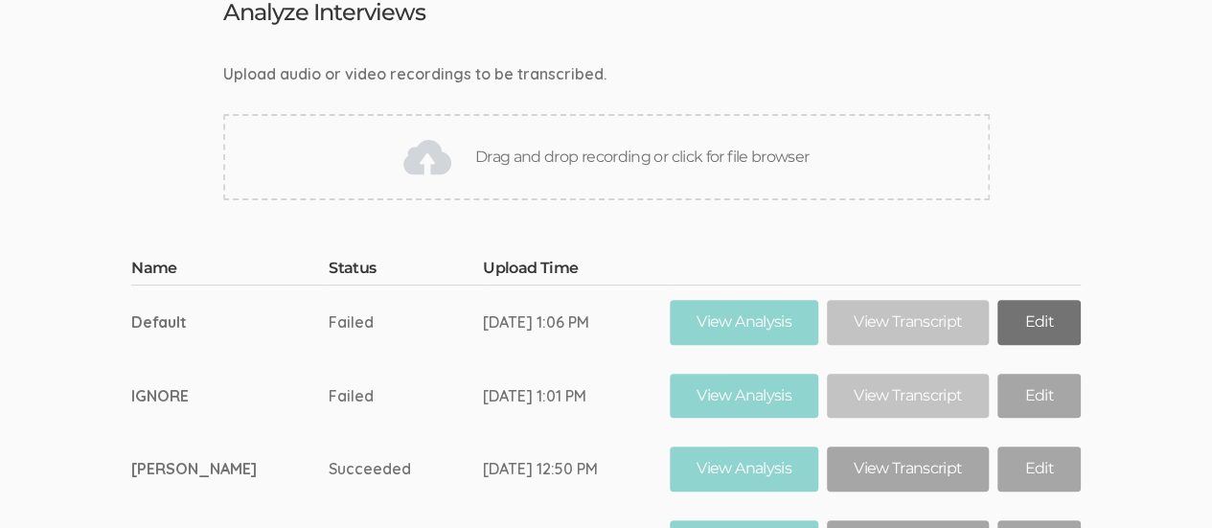
click at [1006, 320] on link "Edit" at bounding box center [1039, 322] width 82 height 45
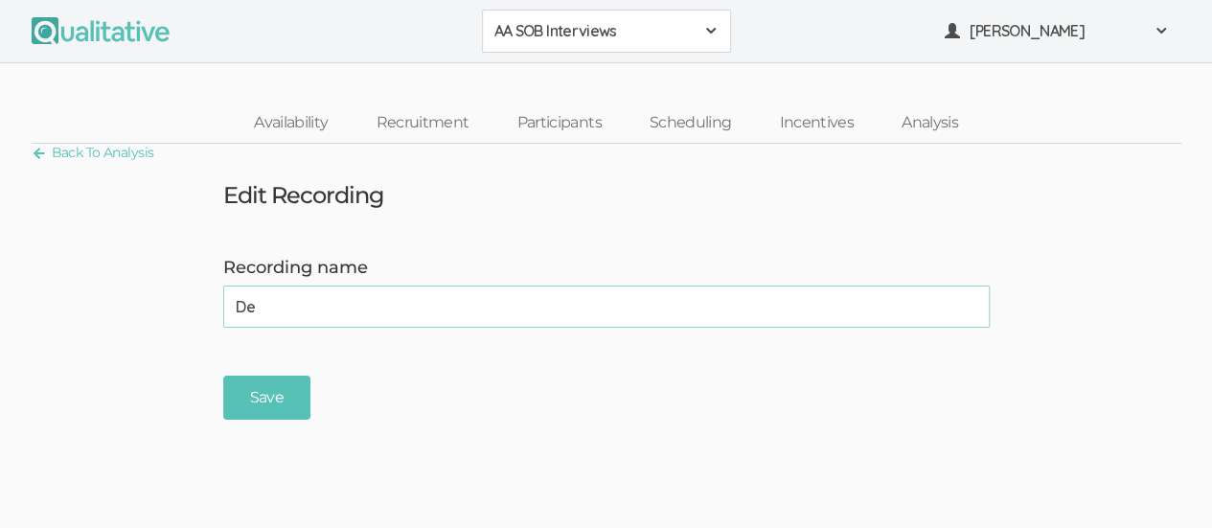
type input "D"
type input "IGNORE"
click at [278, 403] on input "Save" at bounding box center [266, 398] width 87 height 45
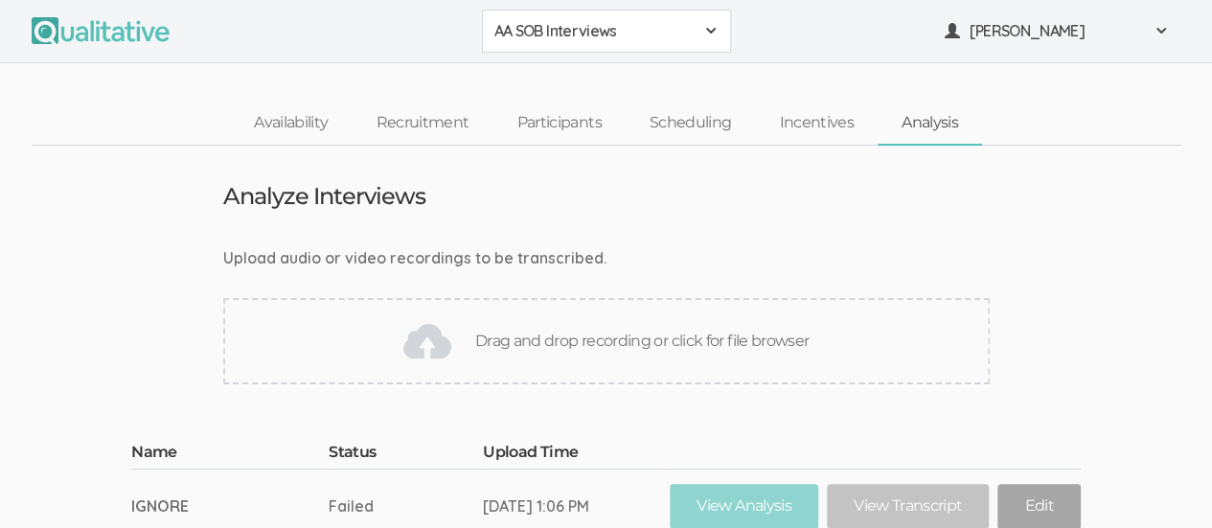
click at [715, 30] on span at bounding box center [710, 30] width 15 height 15
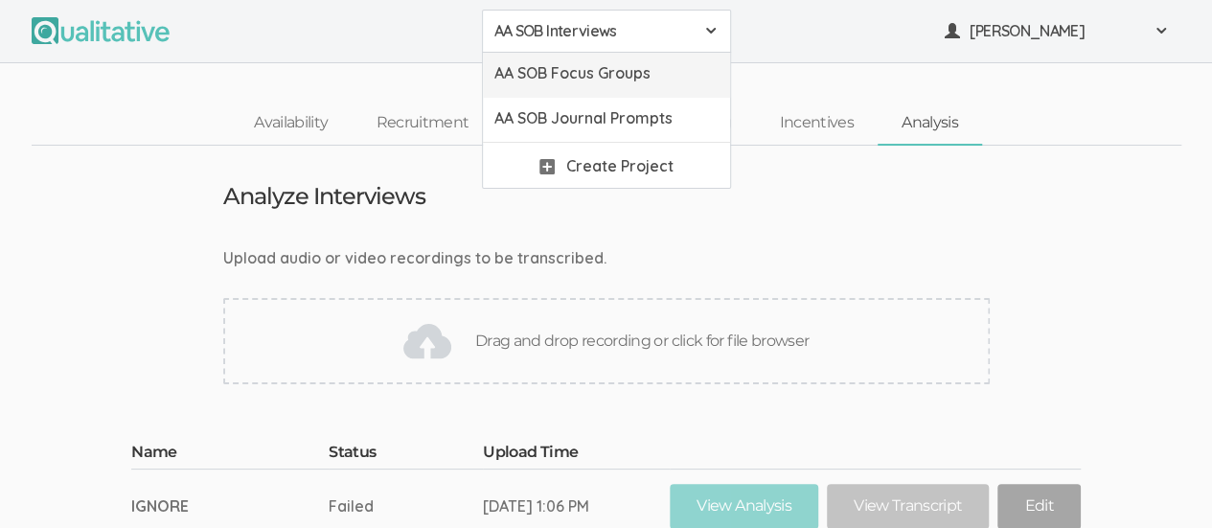
click at [665, 73] on span "AA SOB Focus Groups" at bounding box center [607, 73] width 224 height 22
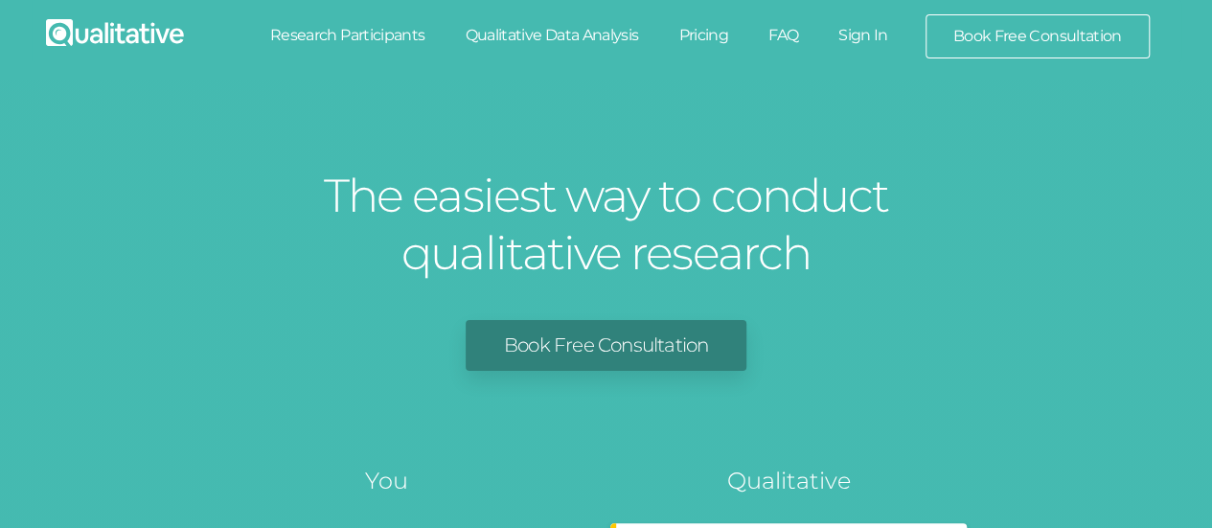
click at [863, 35] on link "Sign In" at bounding box center [863, 35] width 90 height 42
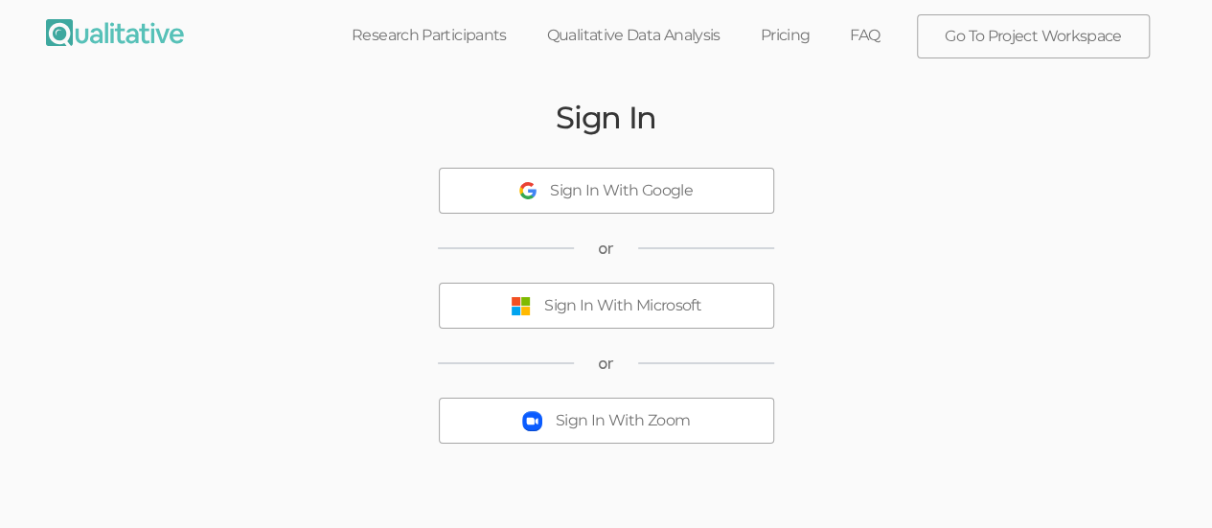
click at [619, 304] on div "Sign In With Microsoft" at bounding box center [622, 306] width 157 height 22
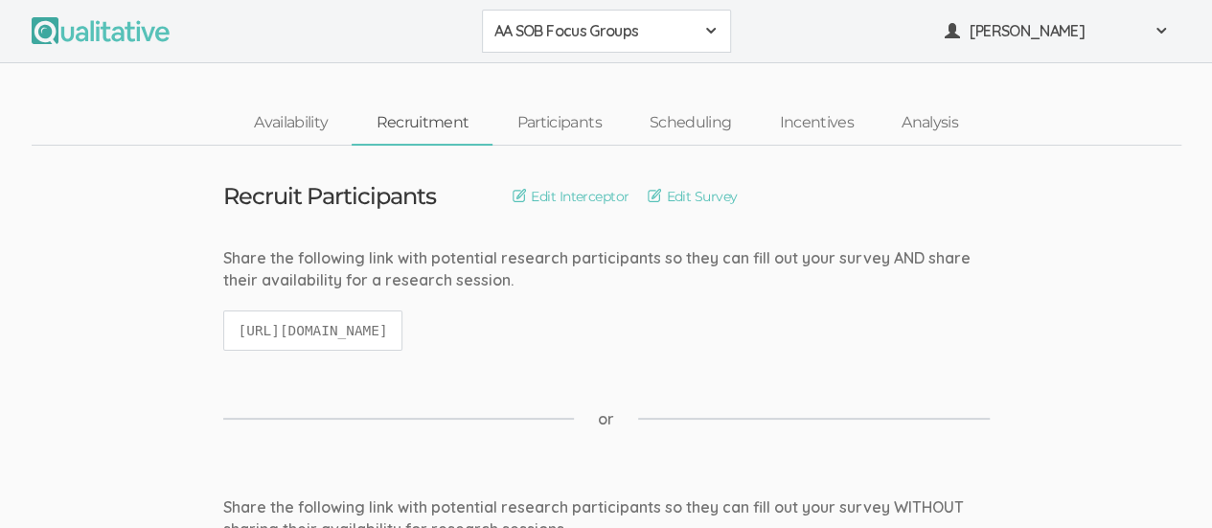
click at [702, 30] on div "AA SOB Focus Groups" at bounding box center [607, 31] width 224 height 22
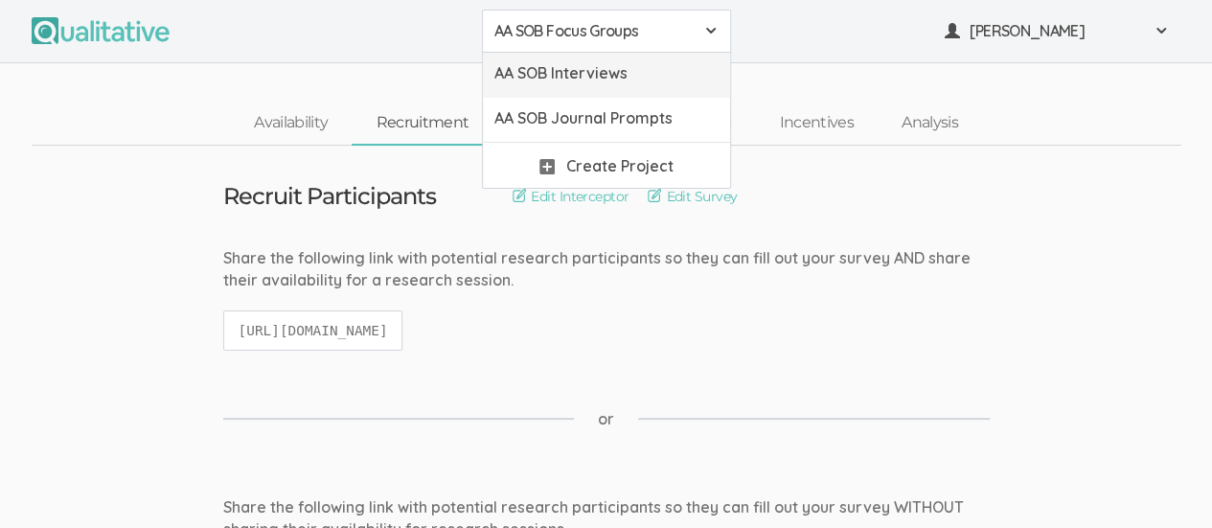
click at [645, 72] on span "AA SOB Interviews" at bounding box center [607, 73] width 224 height 22
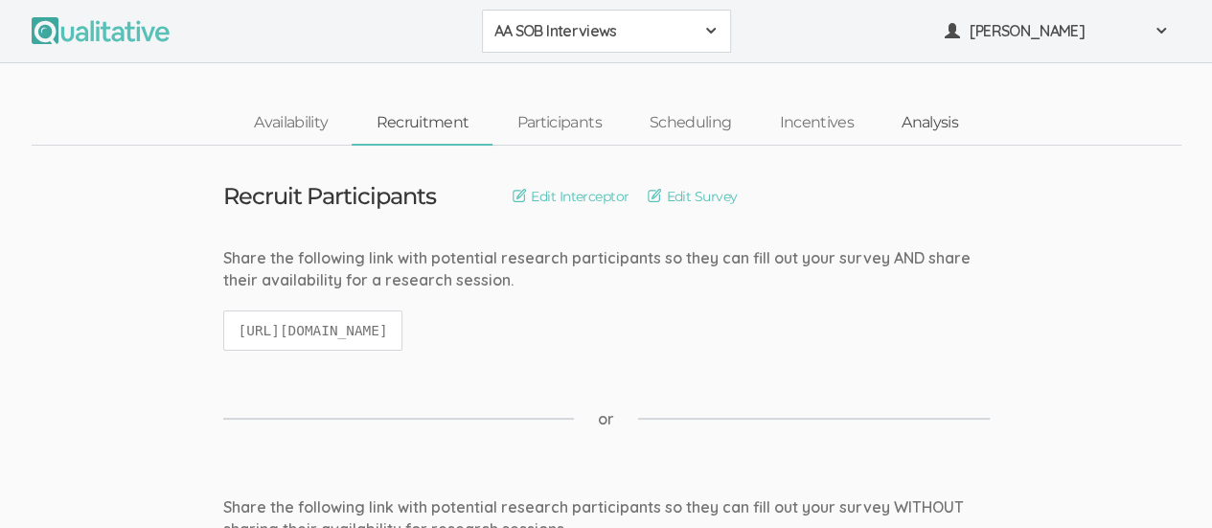
click at [922, 119] on link "Analysis" at bounding box center [930, 123] width 104 height 41
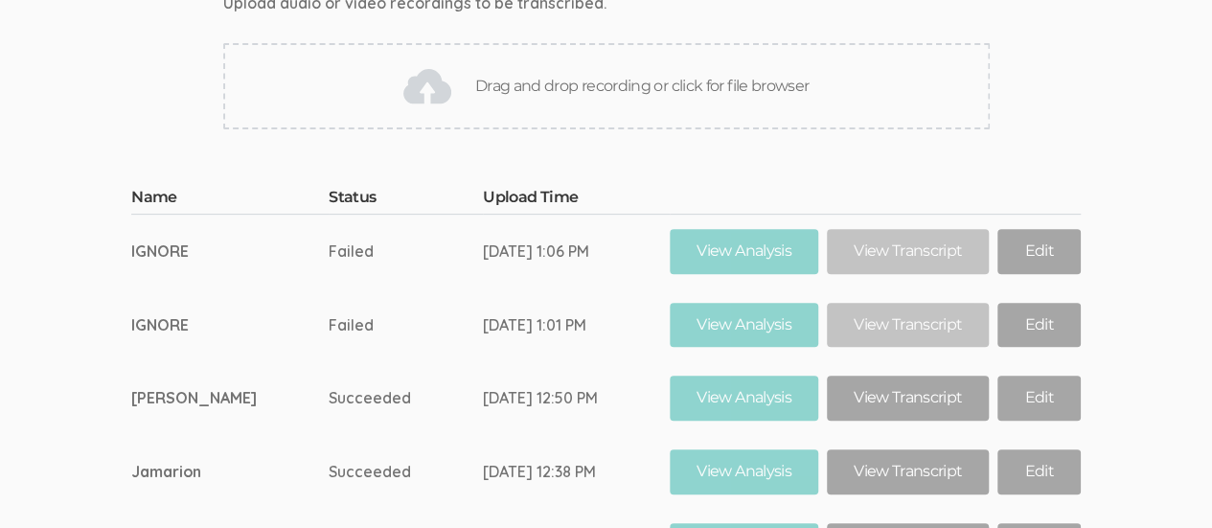
scroll to position [248, 0]
